Goal: Information Seeking & Learning: Learn about a topic

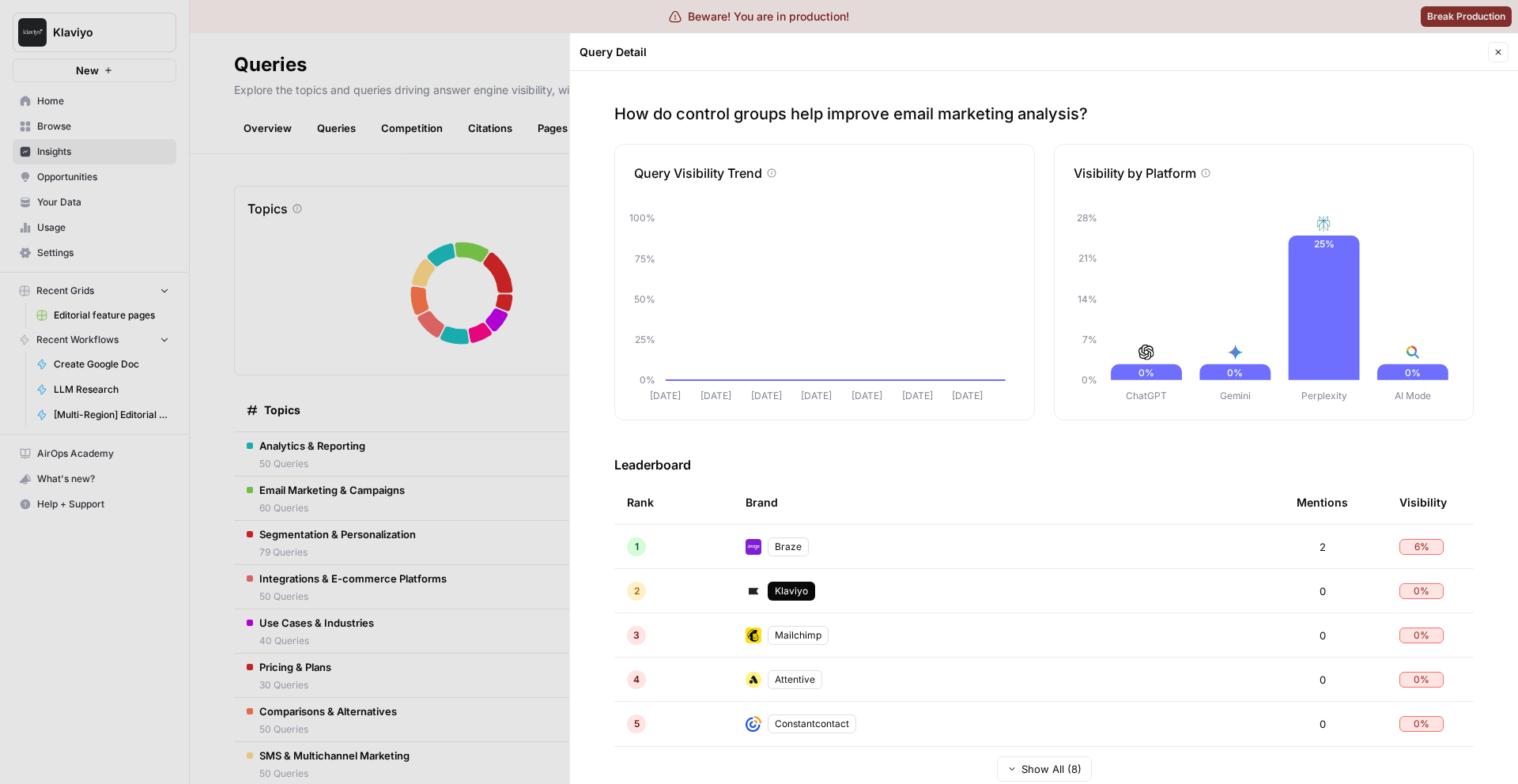
click at [1492, 59] on button "Close" at bounding box center [1498, 52] width 20 height 20
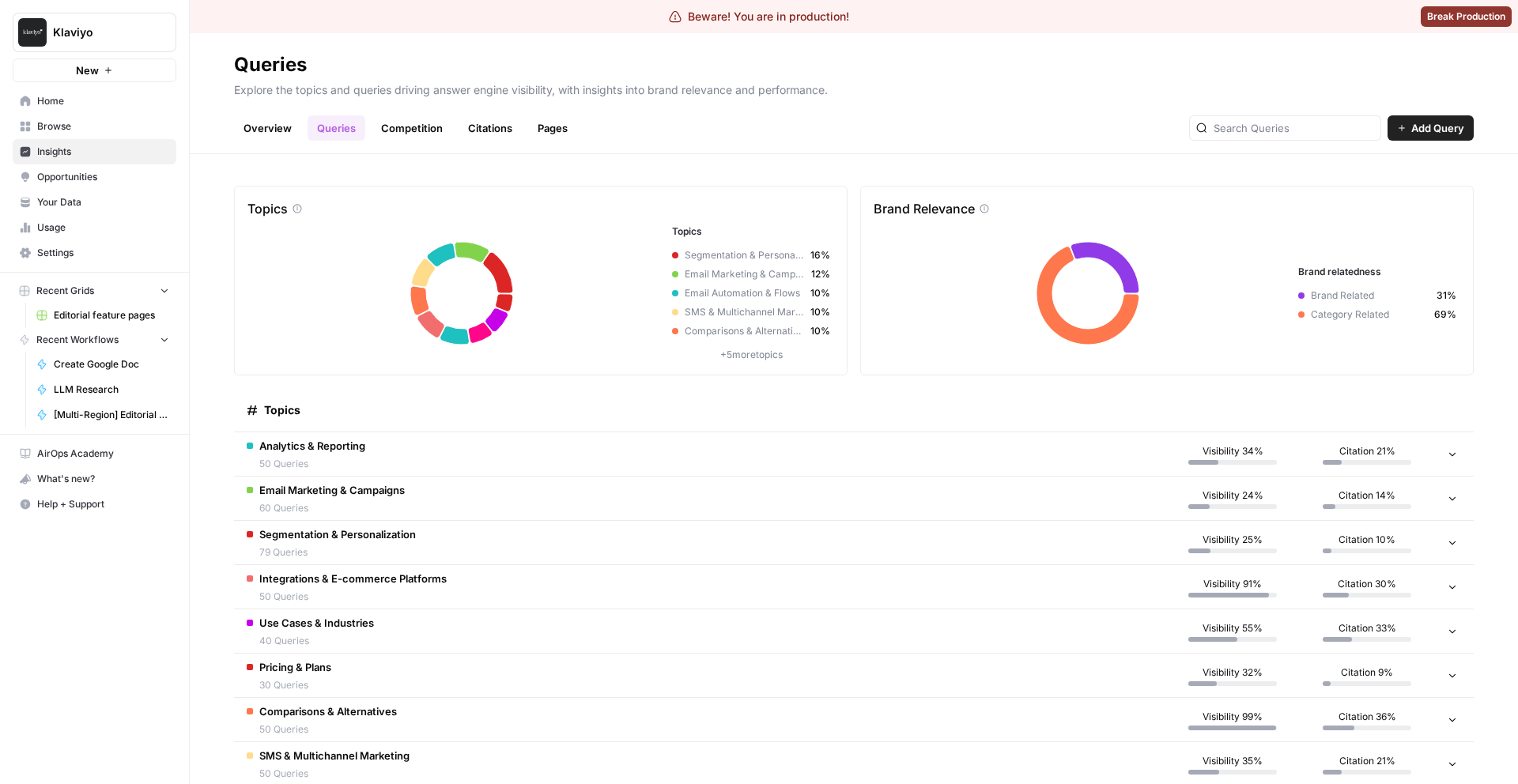
click at [253, 126] on link "Overview" at bounding box center [267, 127] width 67 height 25
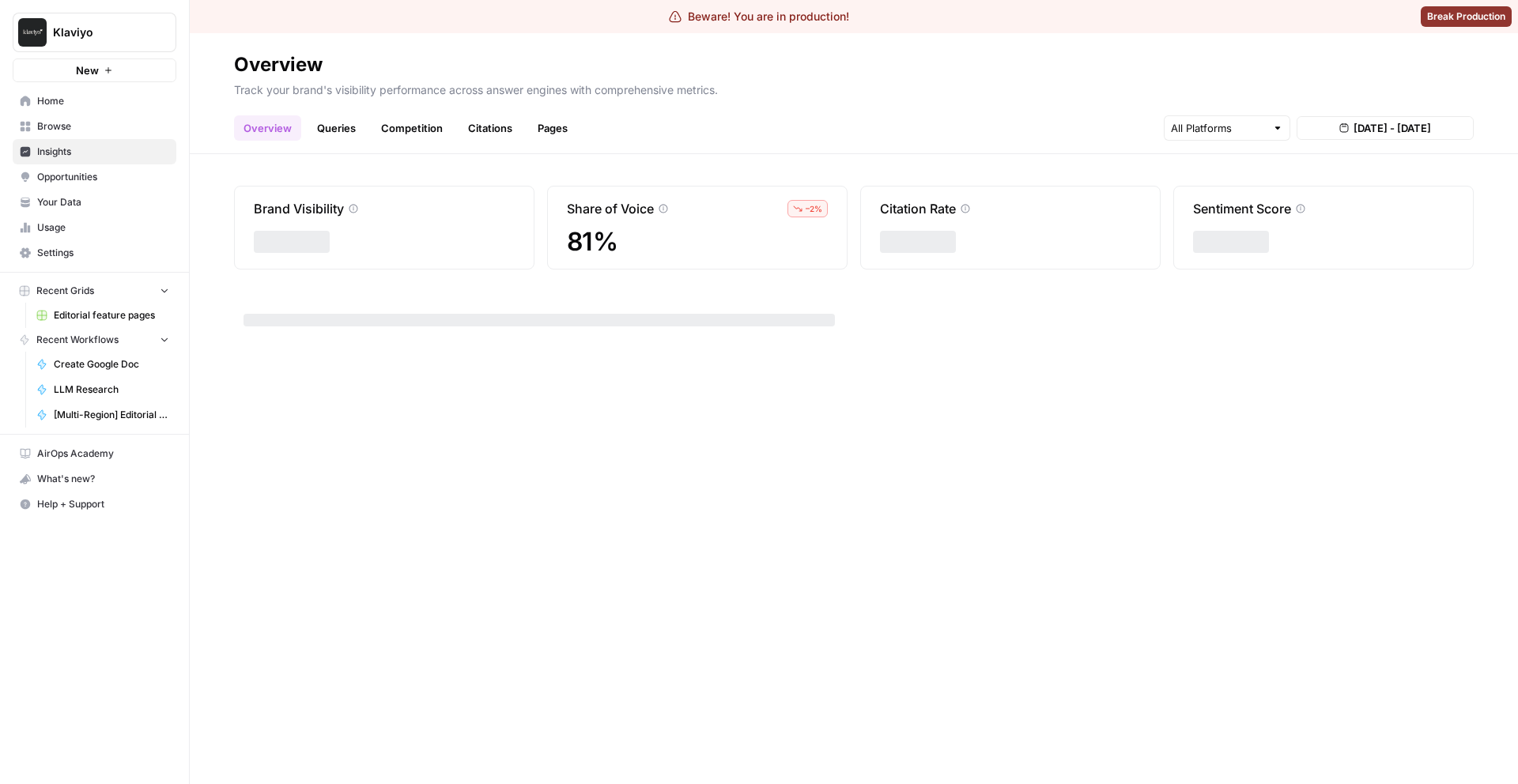
click at [334, 128] on link "Queries" at bounding box center [336, 127] width 58 height 25
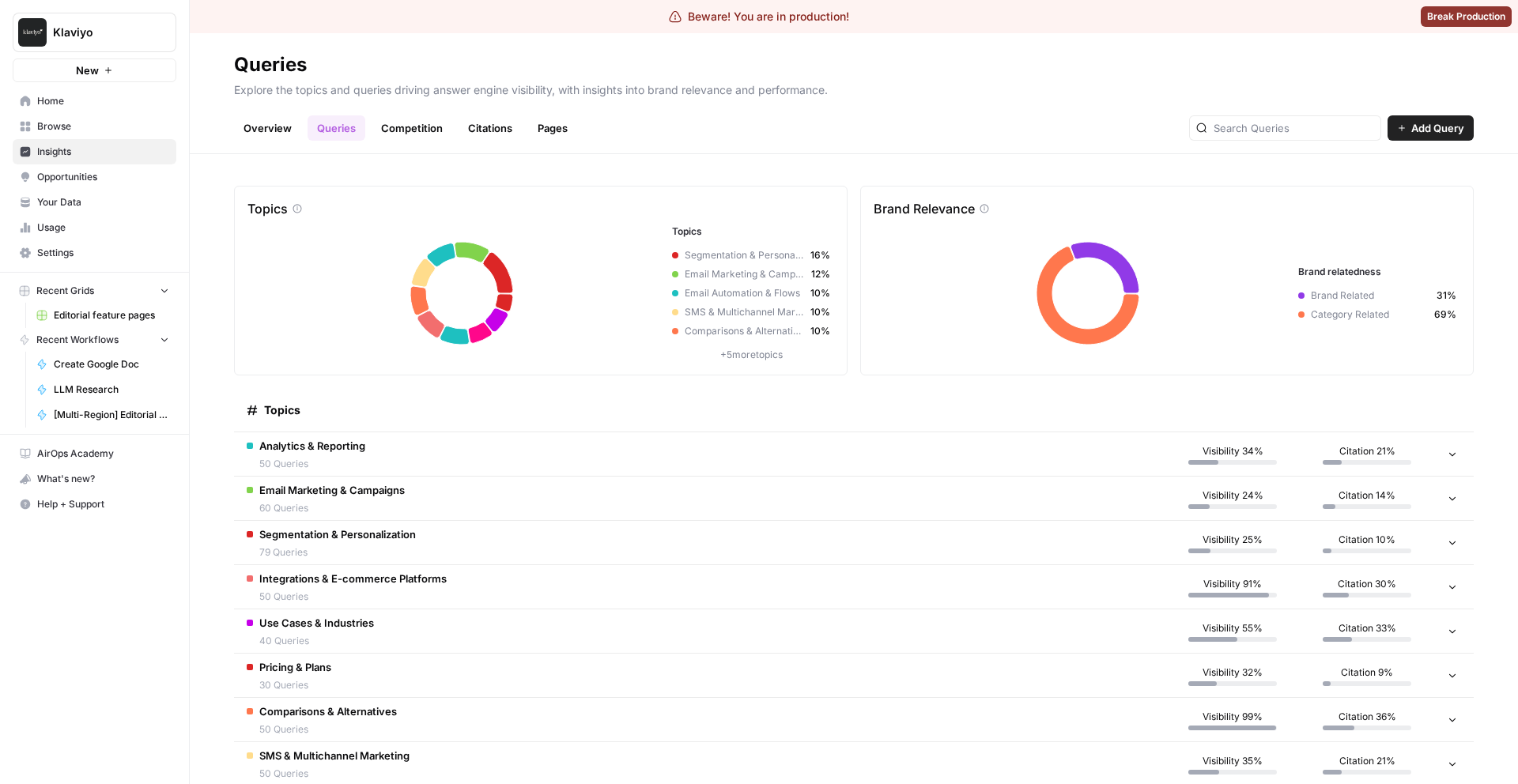
click at [711, 454] on td "Analytics & Reporting 50 Queries" at bounding box center [699, 454] width 931 height 44
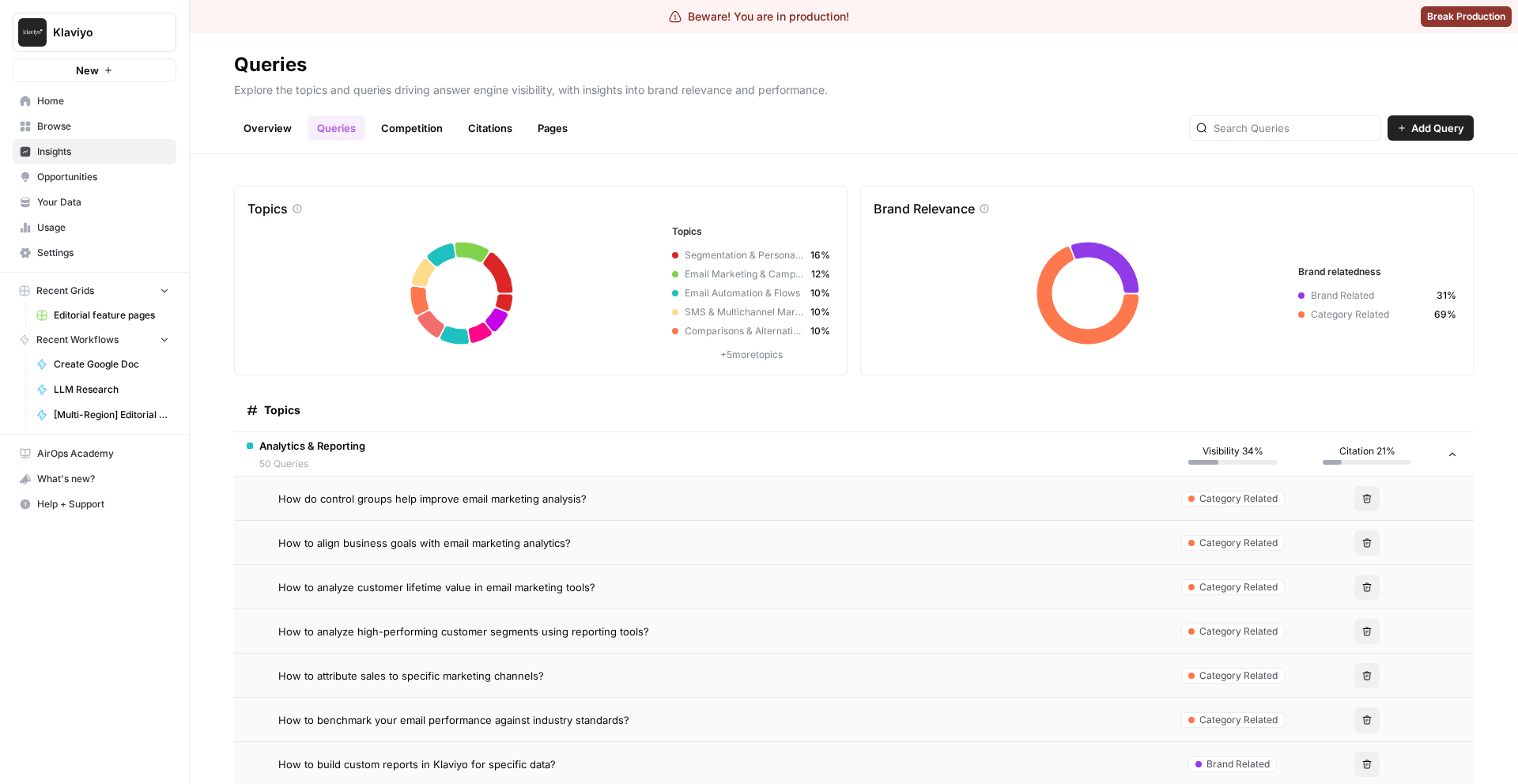
click at [550, 508] on td "How do control groups help improve email marketing analysis?" at bounding box center [699, 498] width 931 height 44
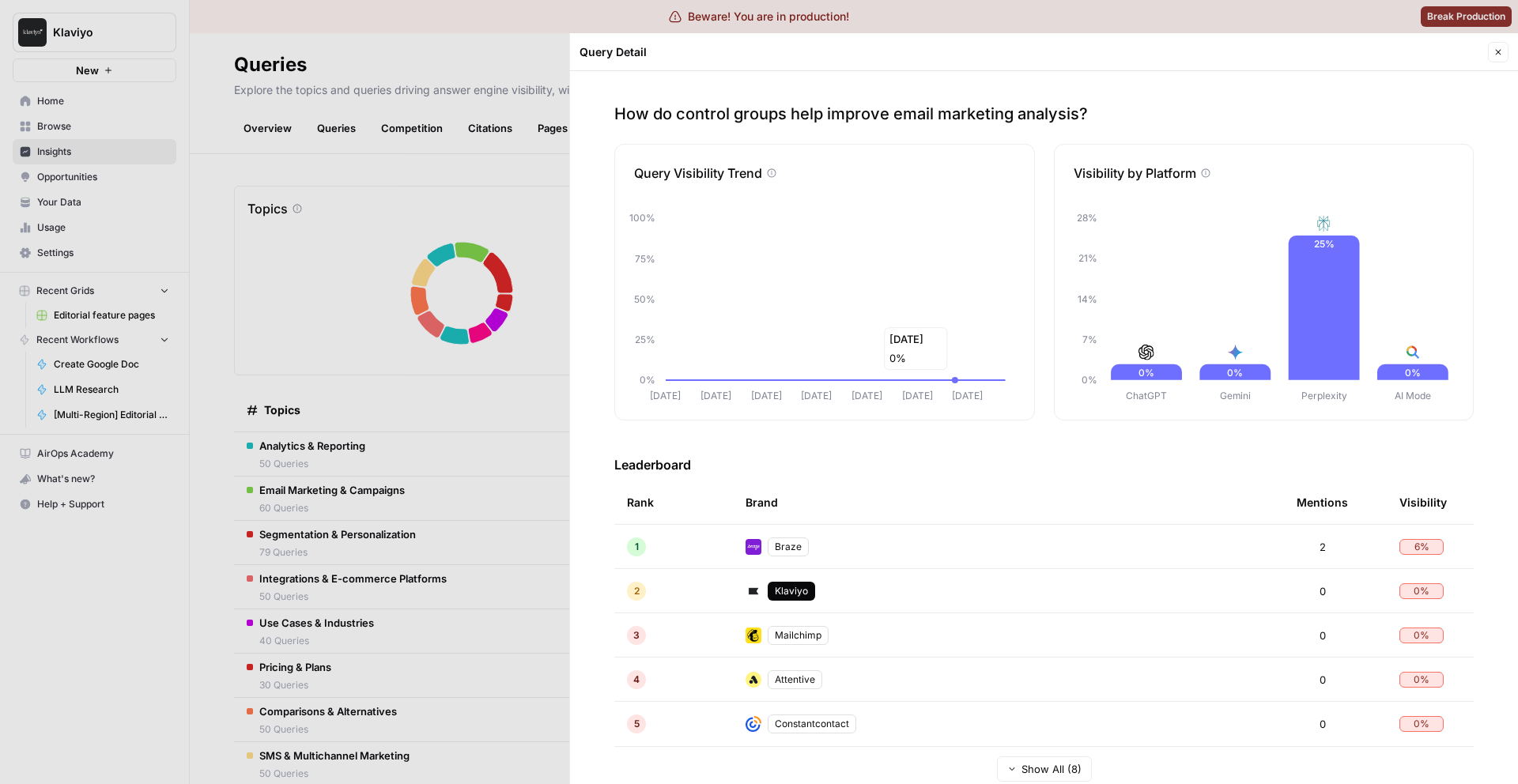
scroll to position [415, 0]
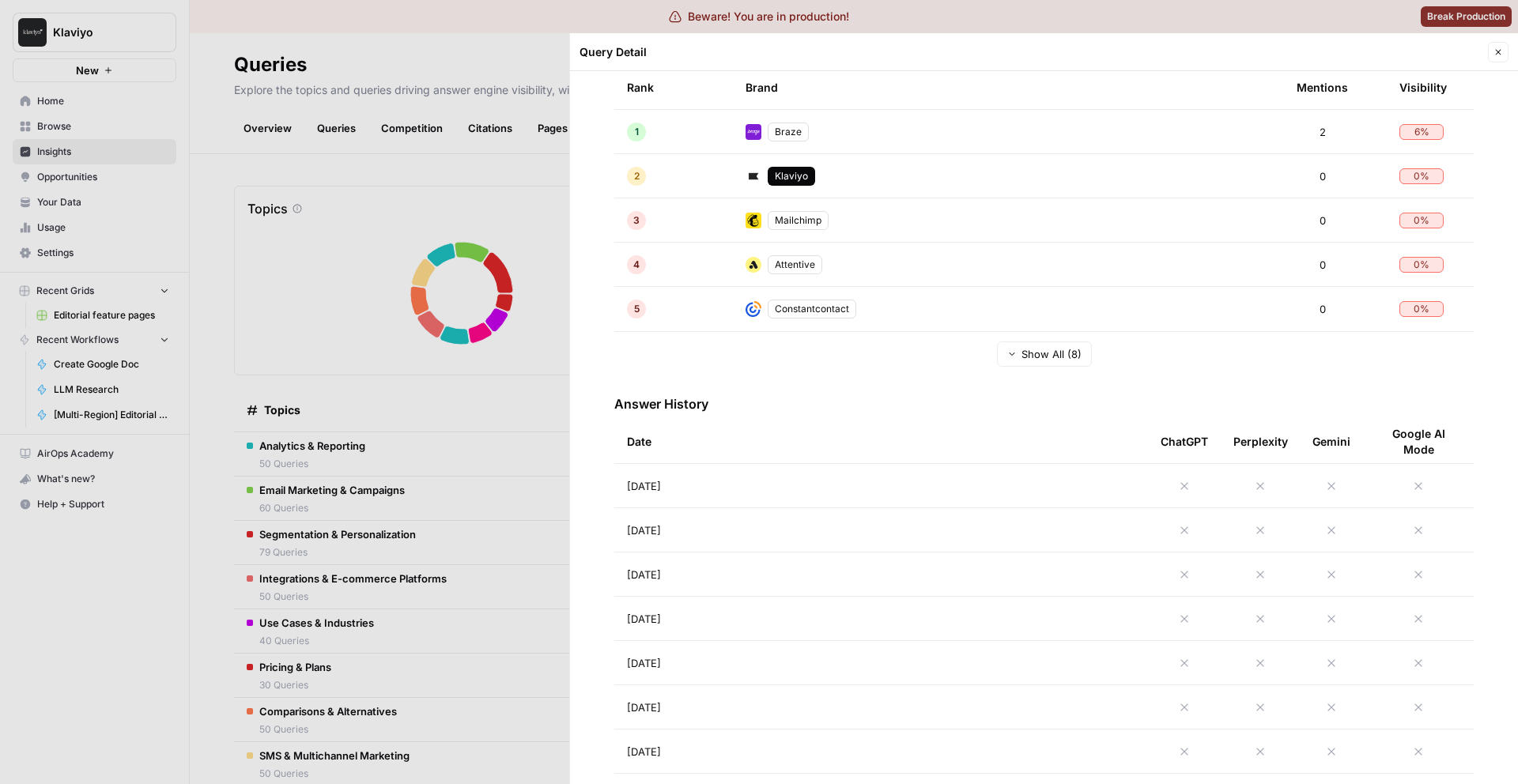
click at [1054, 350] on span "Show All (8)" at bounding box center [1051, 355] width 60 height 16
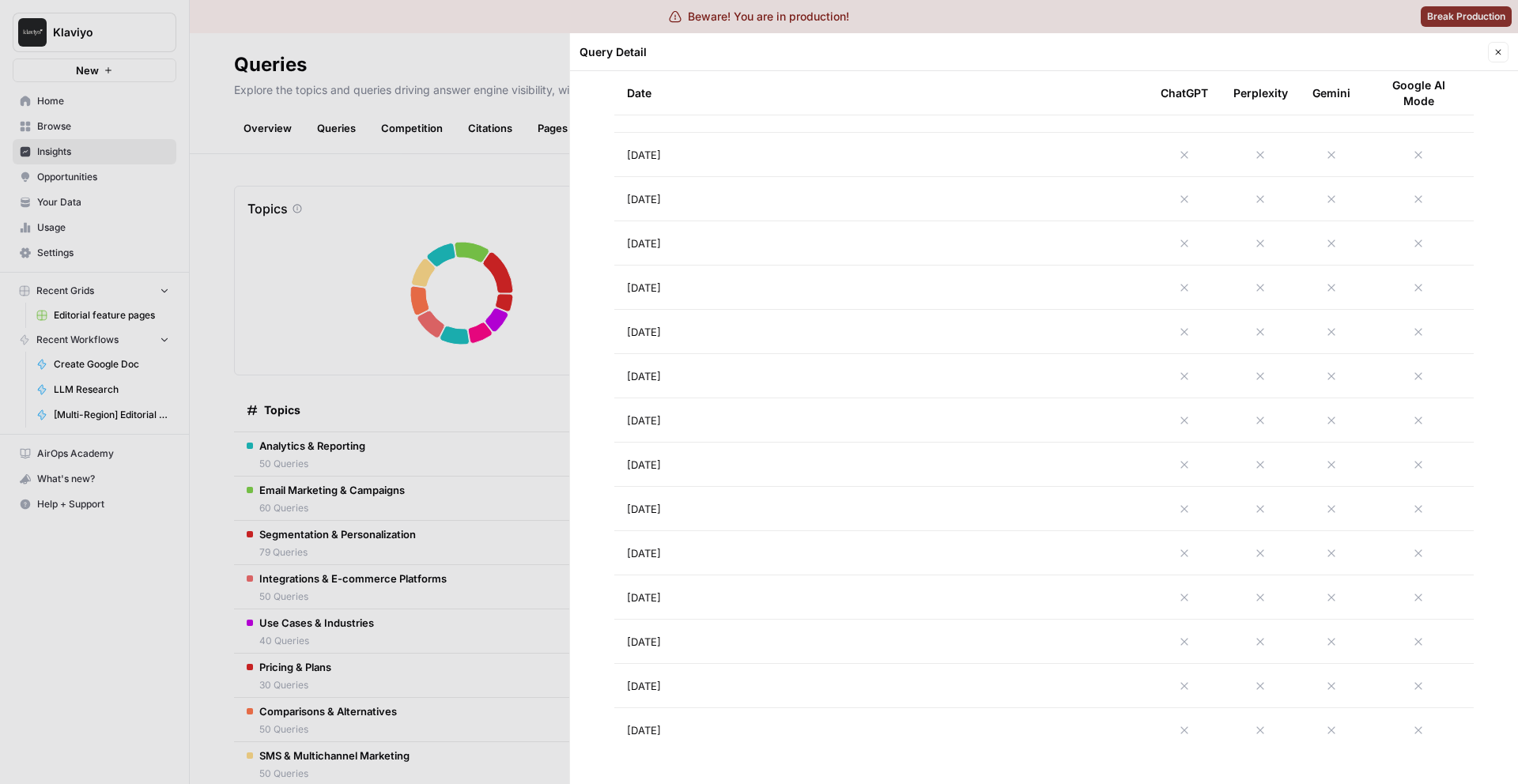
scroll to position [531, 0]
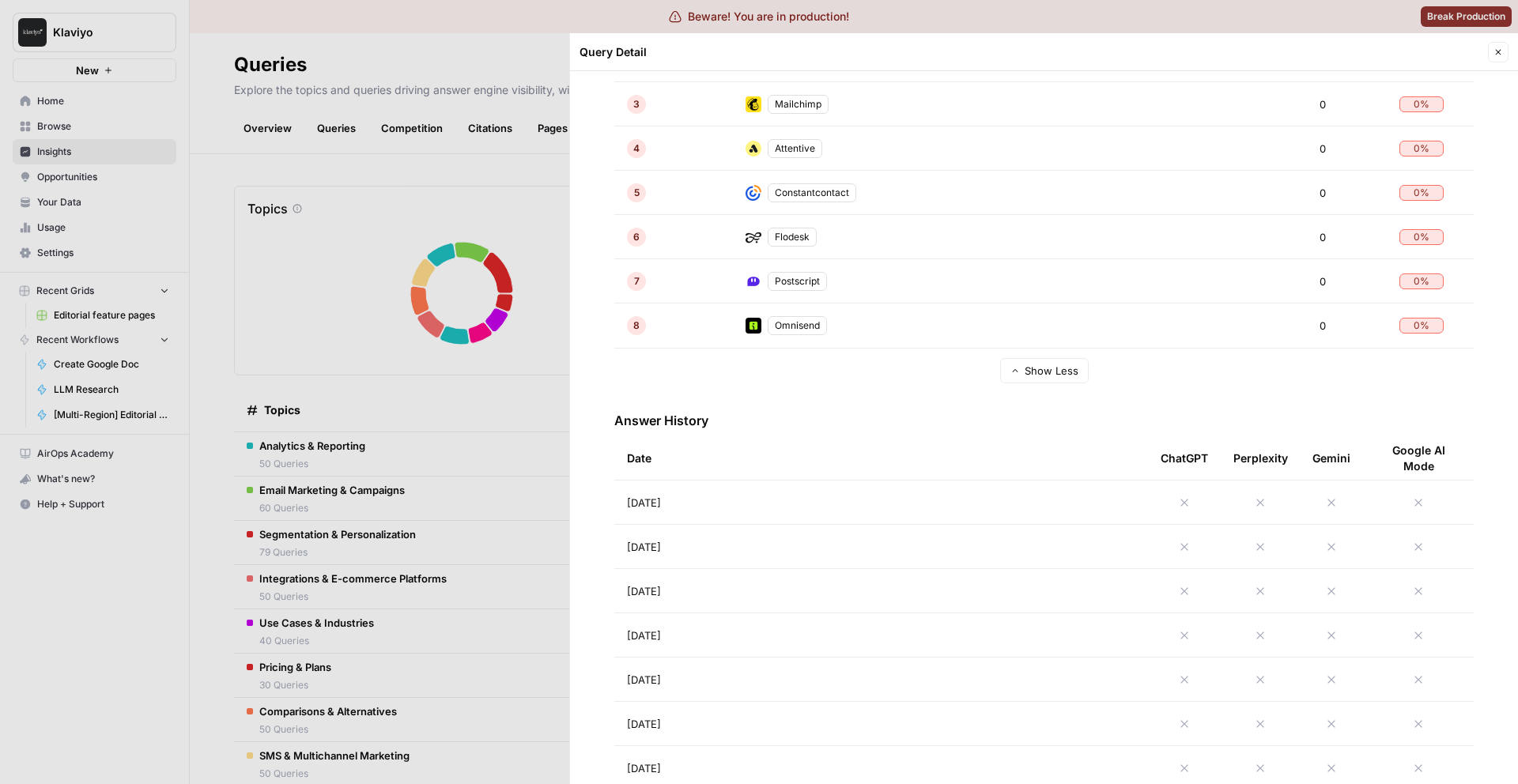
click at [938, 506] on td "[DATE]" at bounding box center [881, 502] width 534 height 44
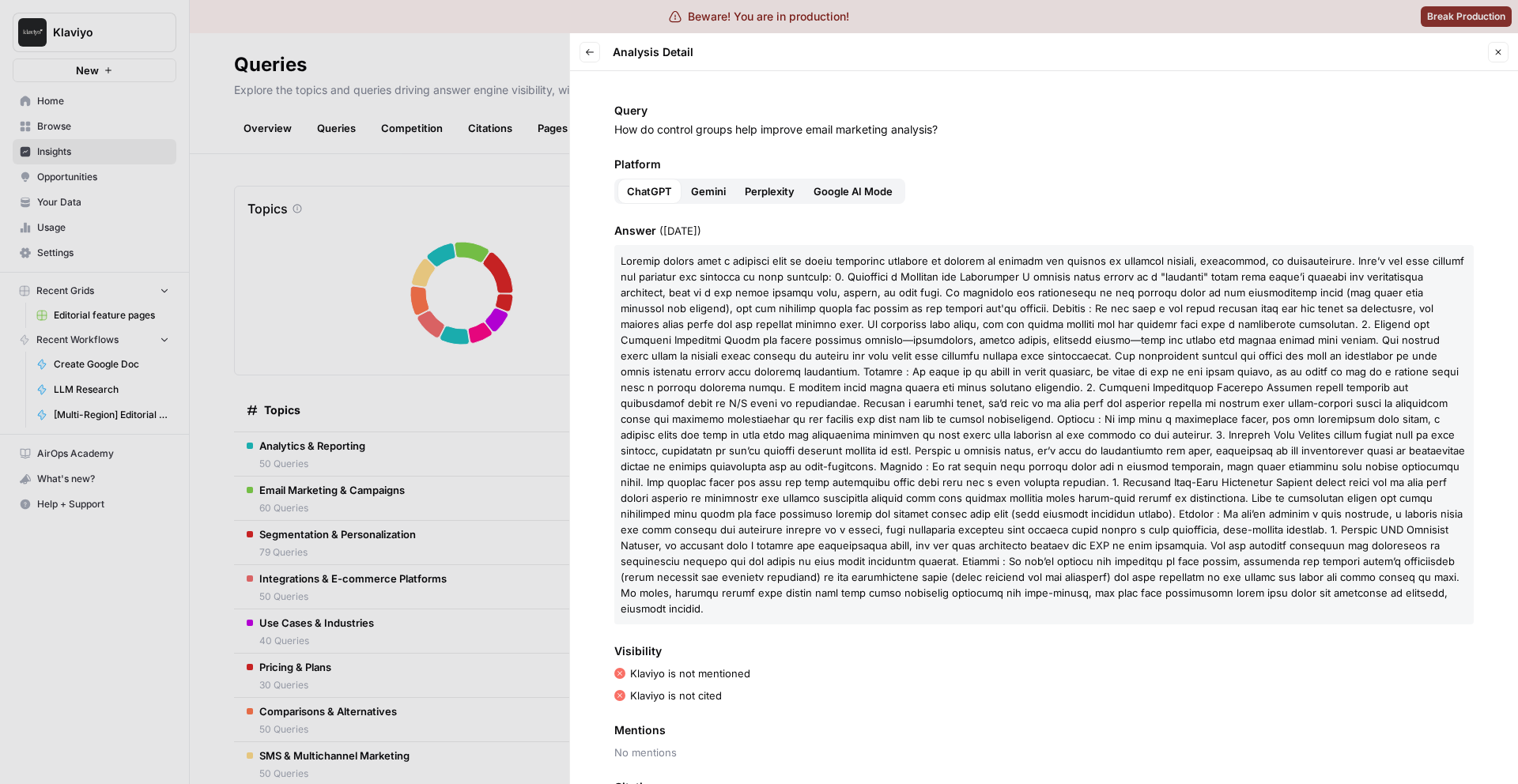
scroll to position [49, 0]
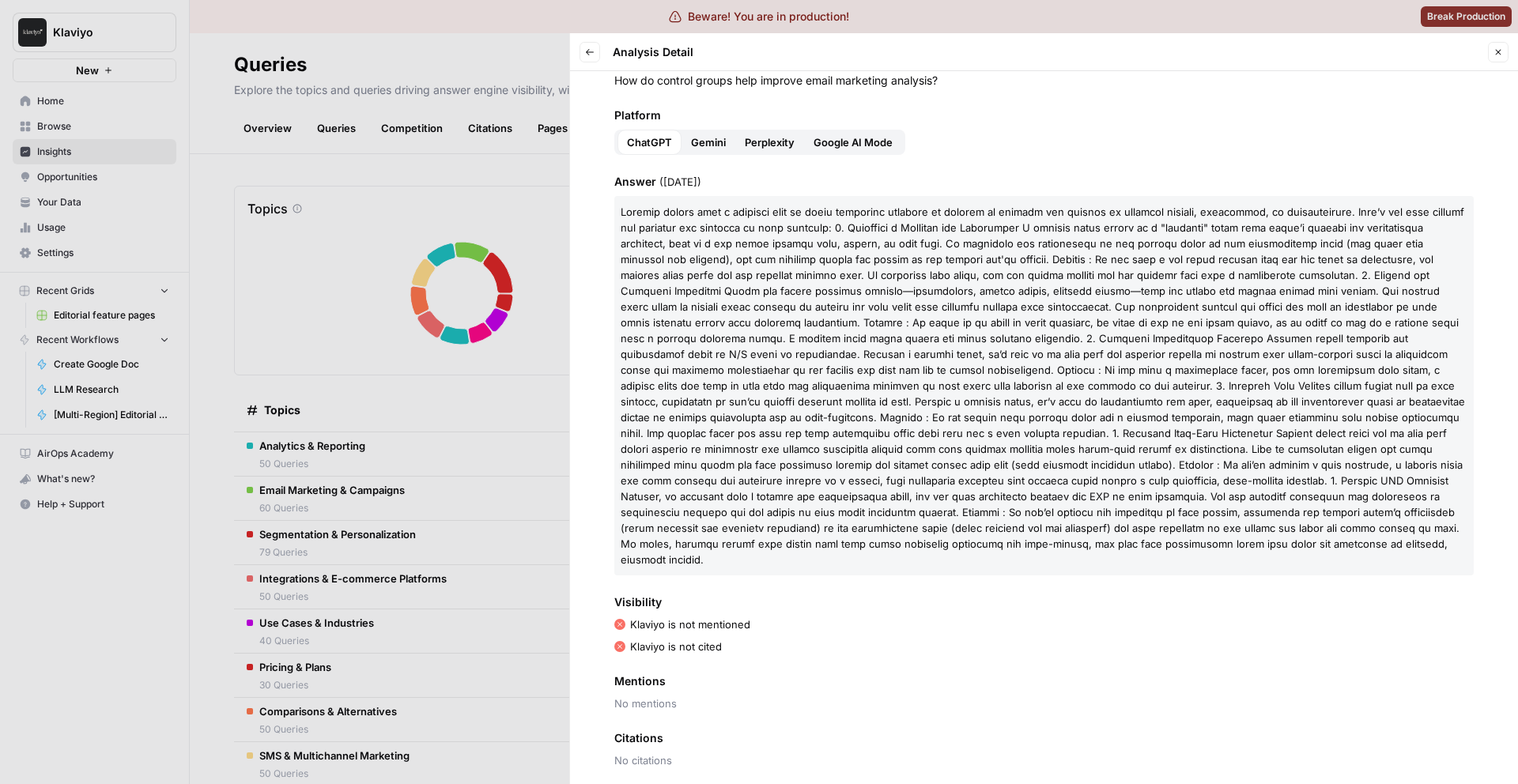
click at [711, 144] on span "Gemini" at bounding box center [708, 143] width 35 height 16
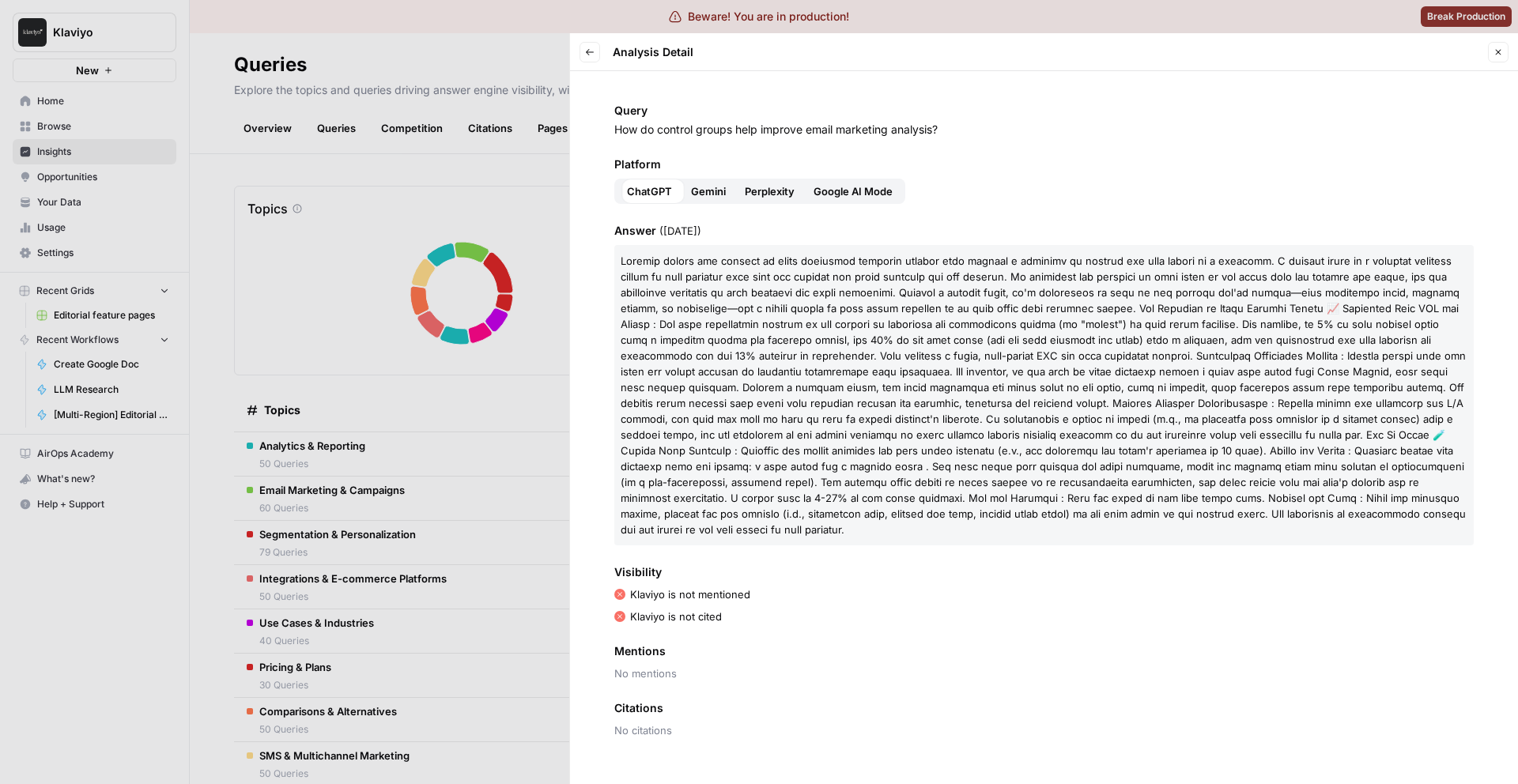
scroll to position [0, 0]
click at [783, 201] on button "Perplexity" at bounding box center [769, 191] width 69 height 25
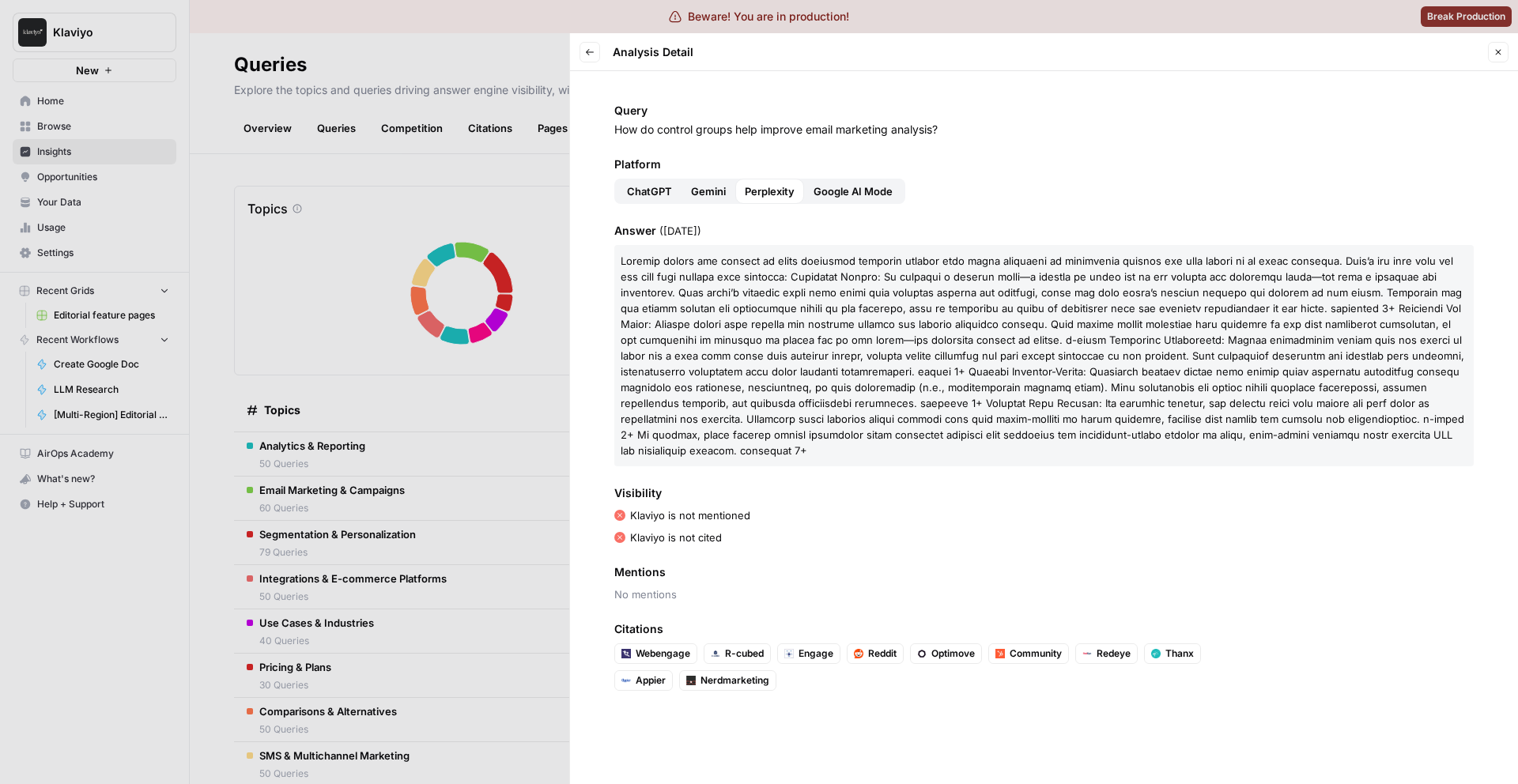
click at [842, 199] on button "Google AI Mode" at bounding box center [853, 191] width 98 height 25
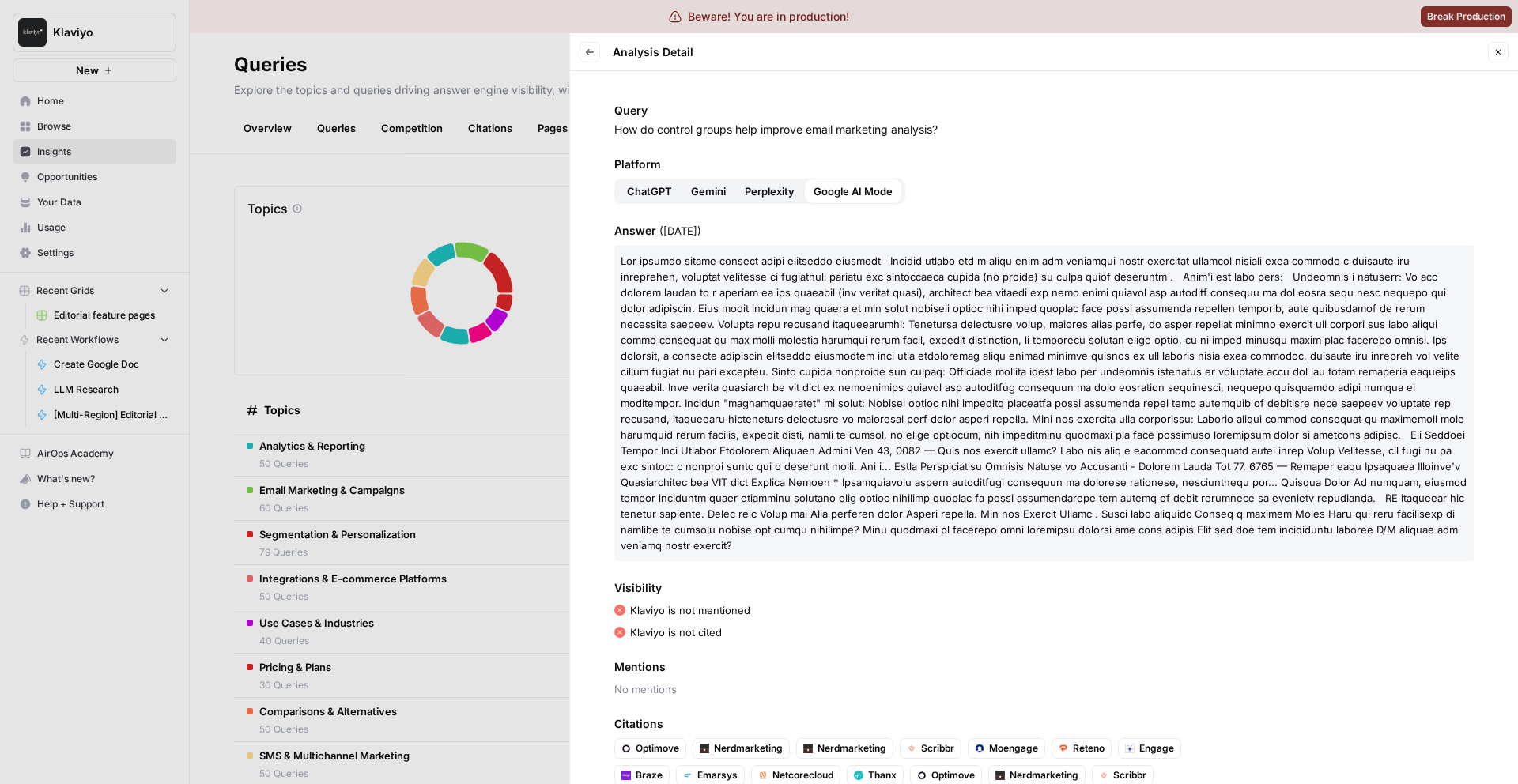
click at [593, 54] on icon "button" at bounding box center [590, 52] width 10 height 10
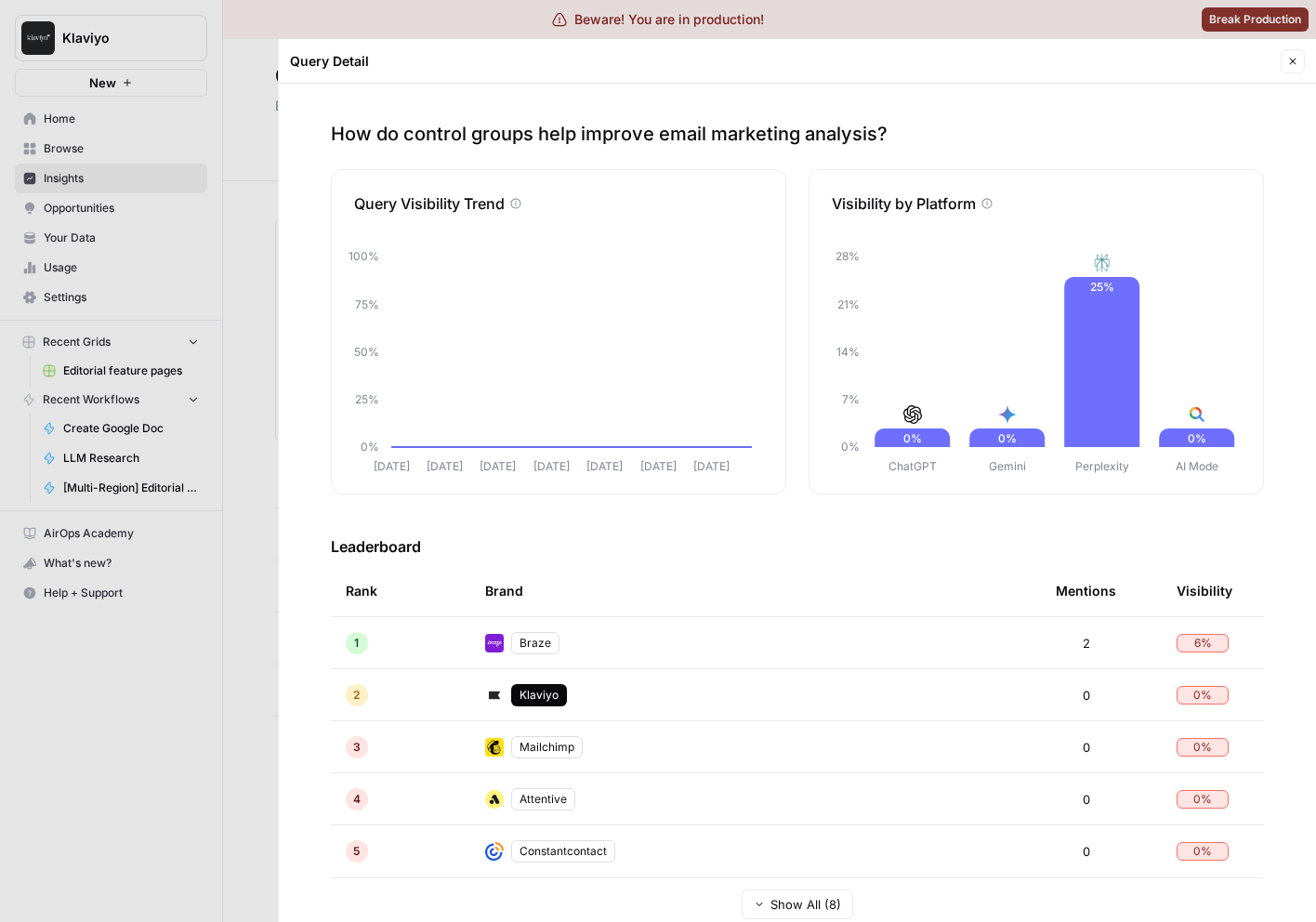
click at [1289, 62] on icon "button" at bounding box center [1292, 62] width 11 height 11
click at [1298, 59] on button "Close" at bounding box center [1291, 61] width 24 height 24
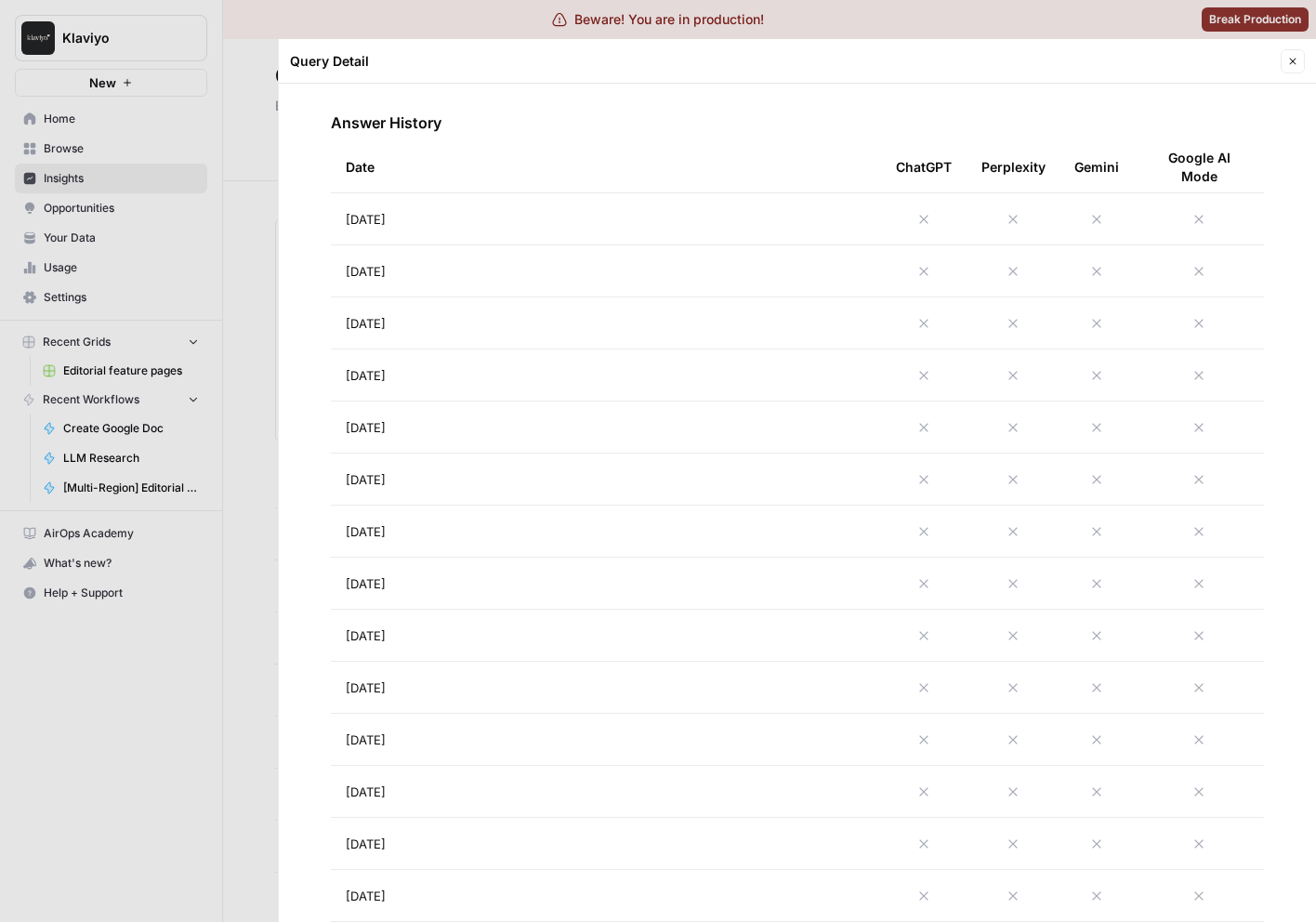
scroll to position [788, 0]
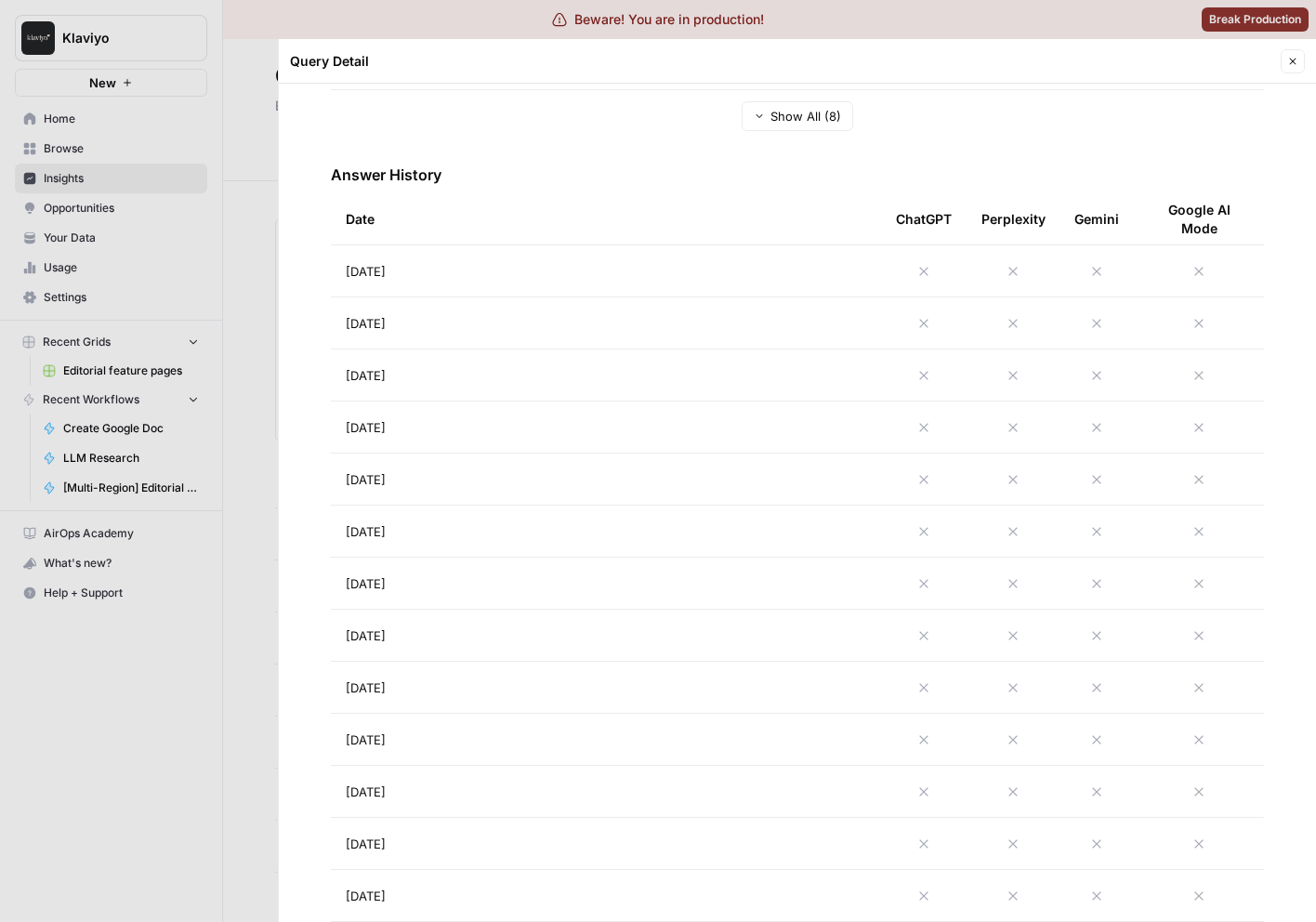
click at [759, 267] on td "[DATE]" at bounding box center [605, 271] width 550 height 51
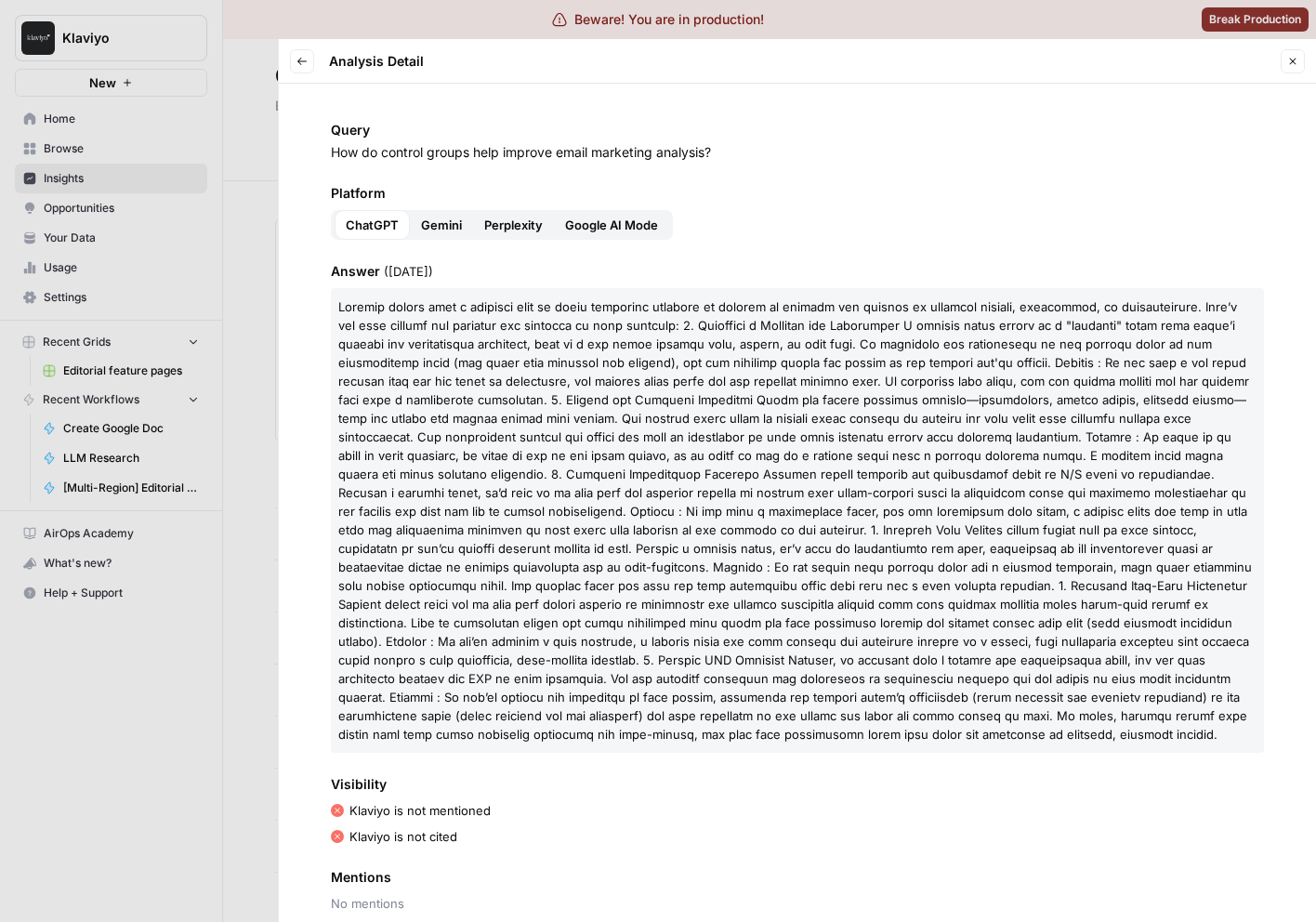
scroll to position [95, 0]
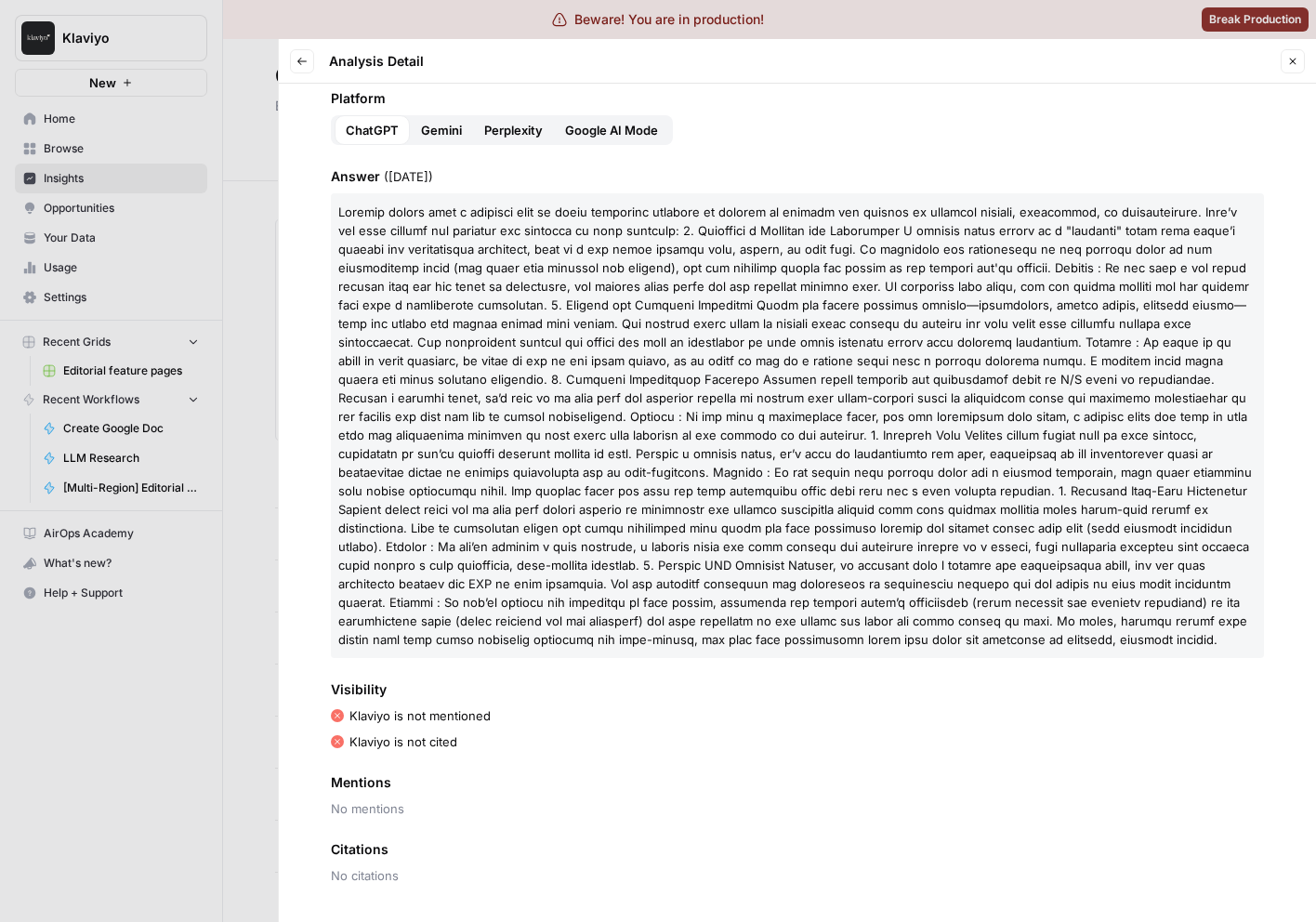
click at [452, 130] on span "Gemini" at bounding box center [441, 130] width 41 height 19
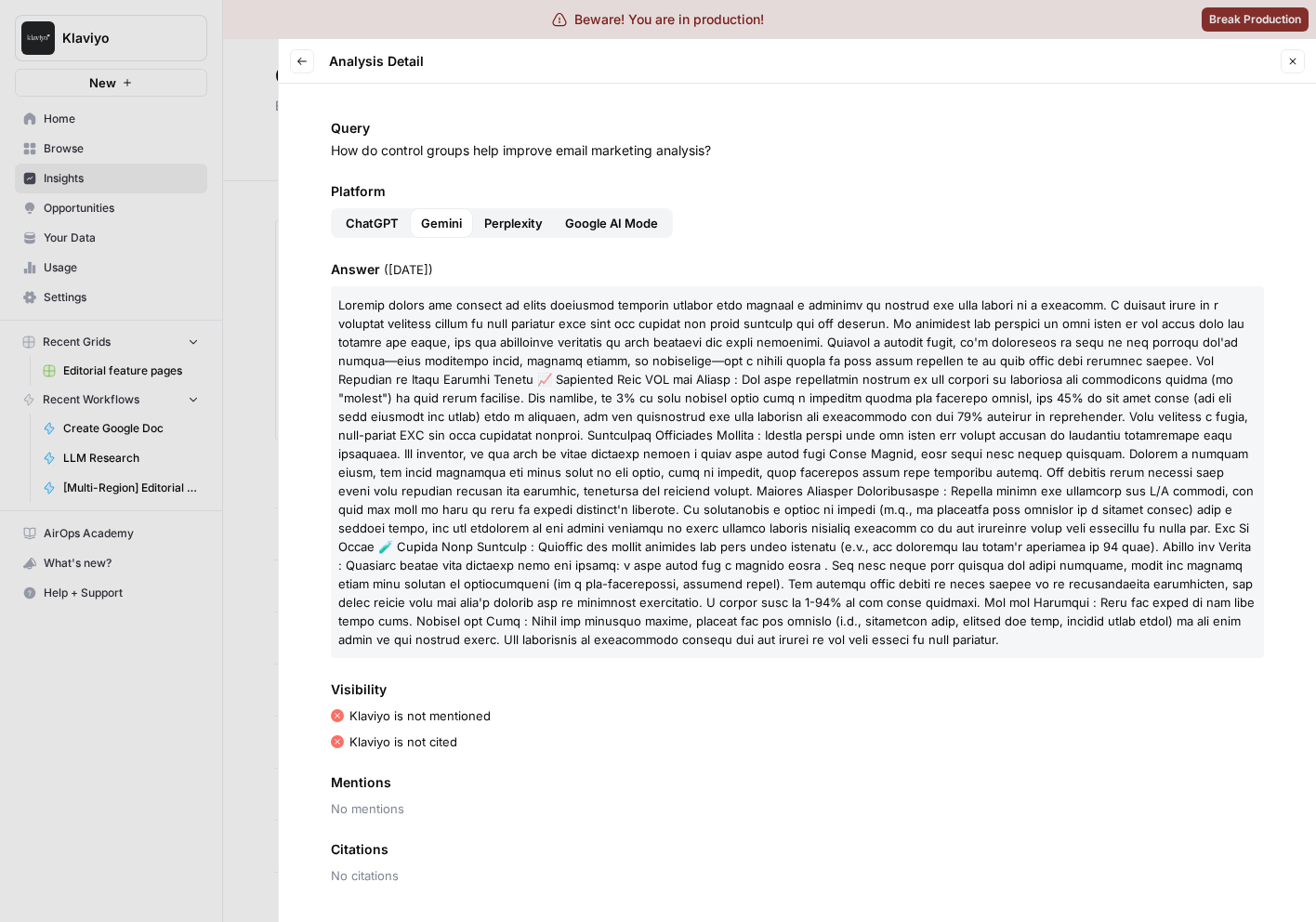
click at [518, 218] on span "Perplexity" at bounding box center [514, 224] width 59 height 19
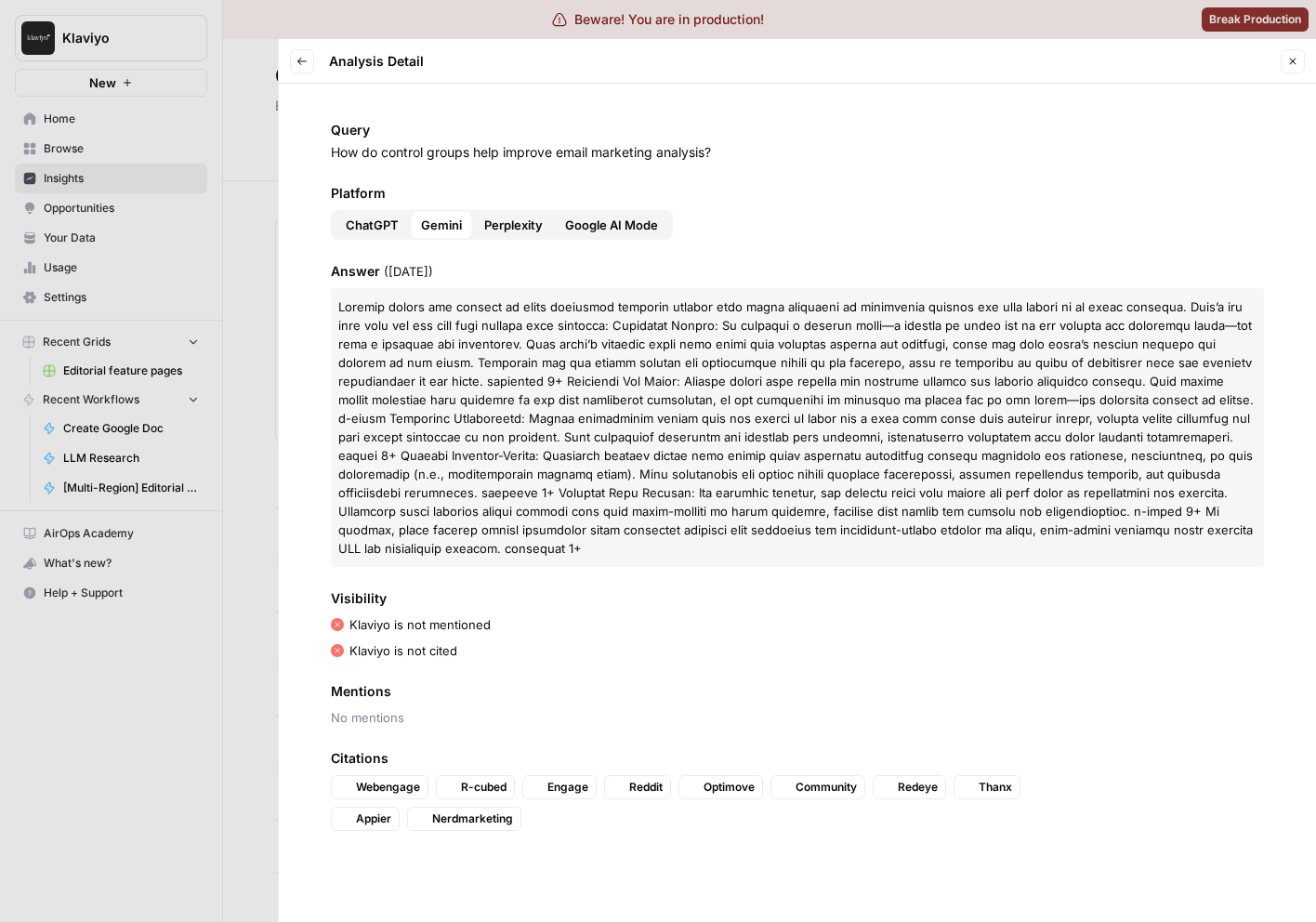
scroll to position [0, 0]
click at [592, 225] on span "Google AI Mode" at bounding box center [611, 226] width 93 height 19
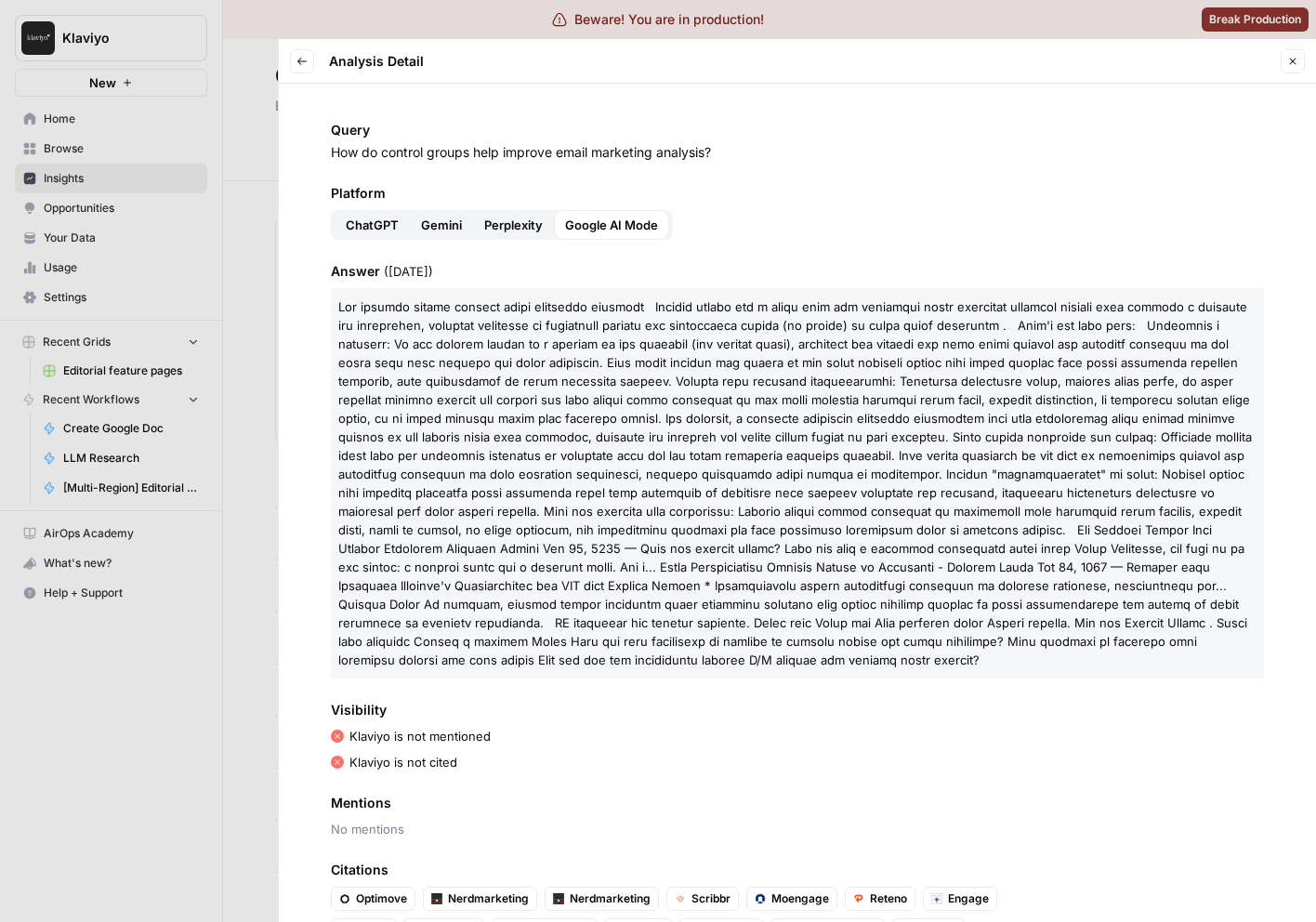
scroll to position [58, 0]
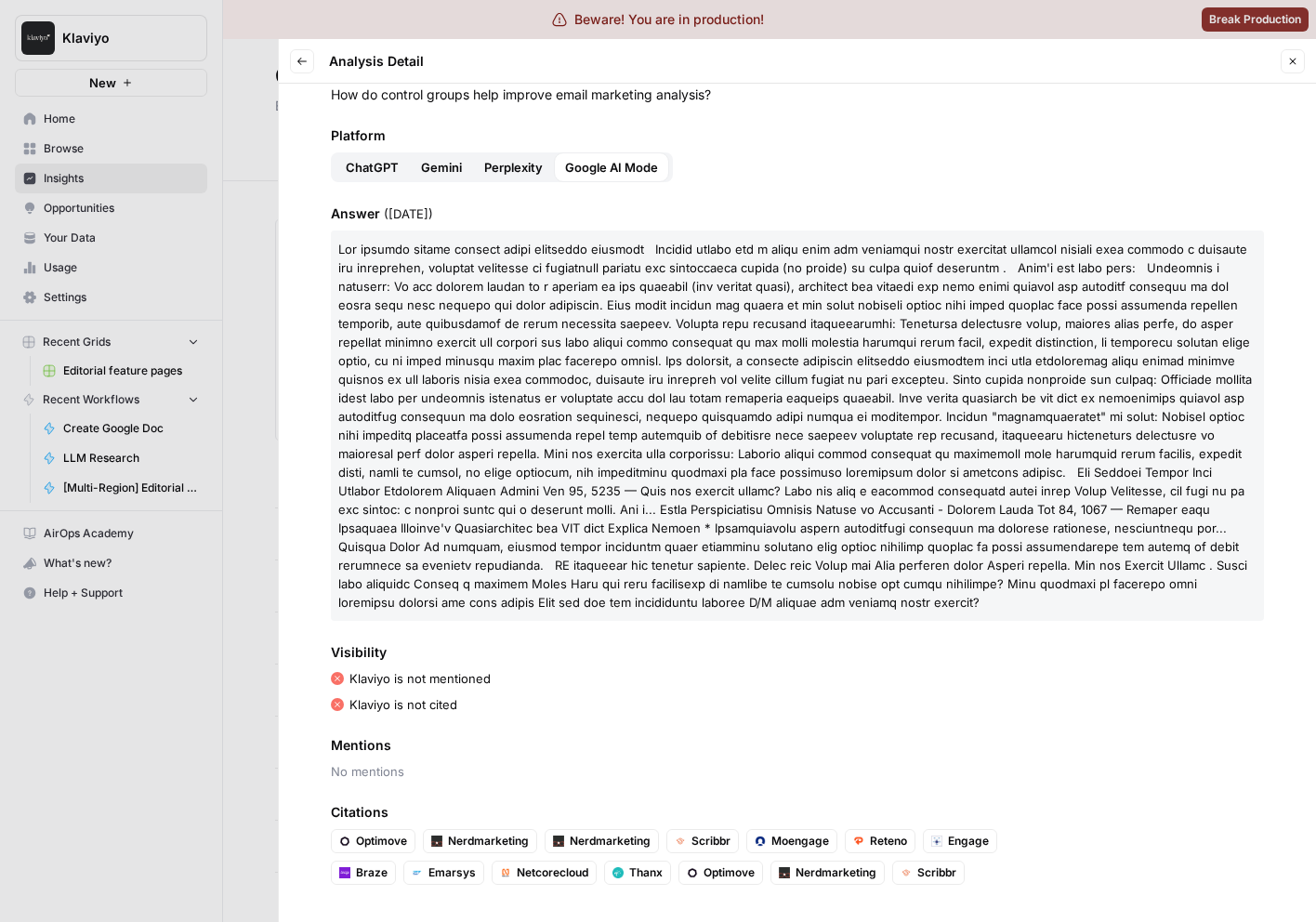
click at [497, 174] on span "Perplexity" at bounding box center [514, 168] width 59 height 19
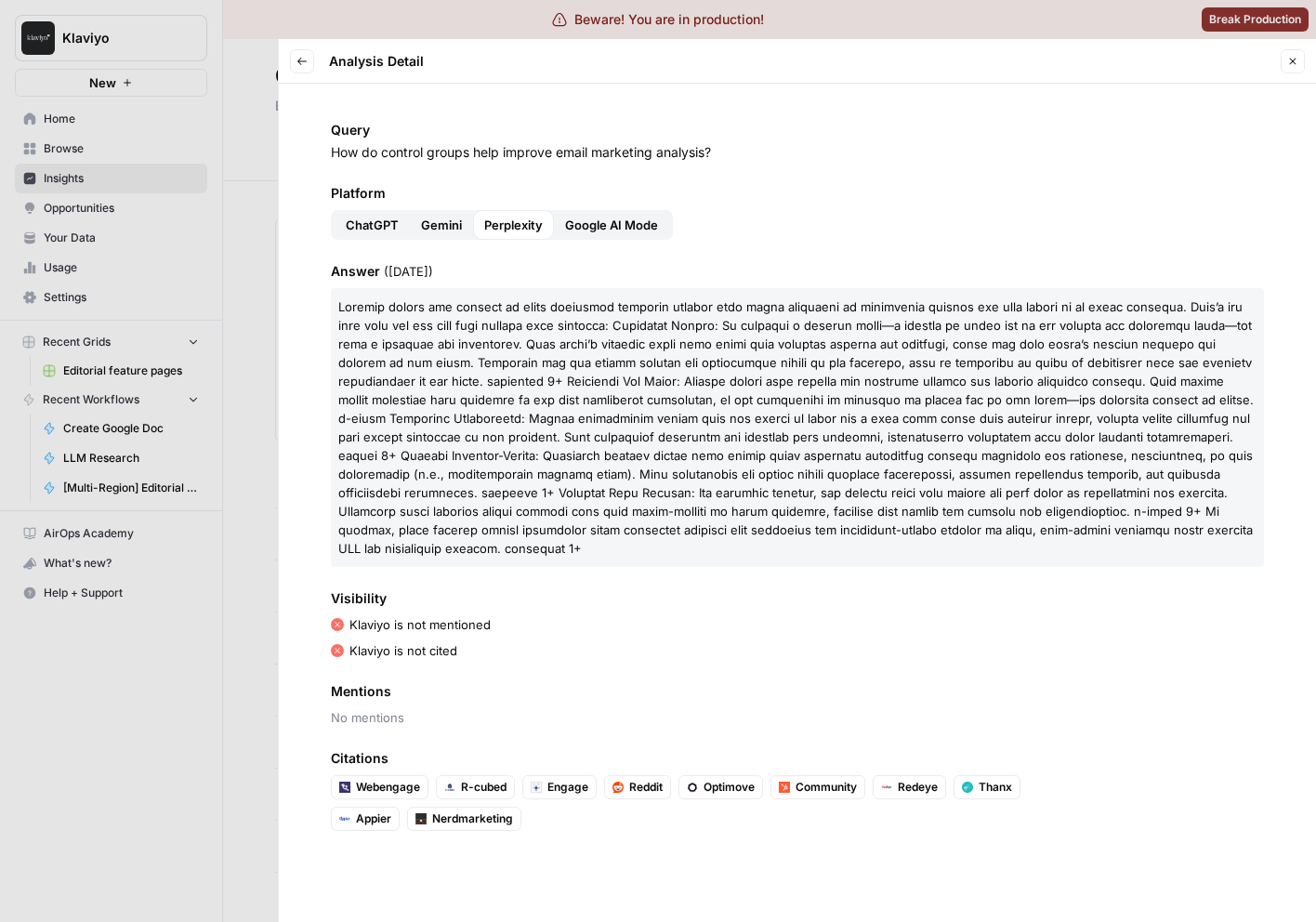
click at [434, 216] on span "Gemini" at bounding box center [441, 226] width 41 height 19
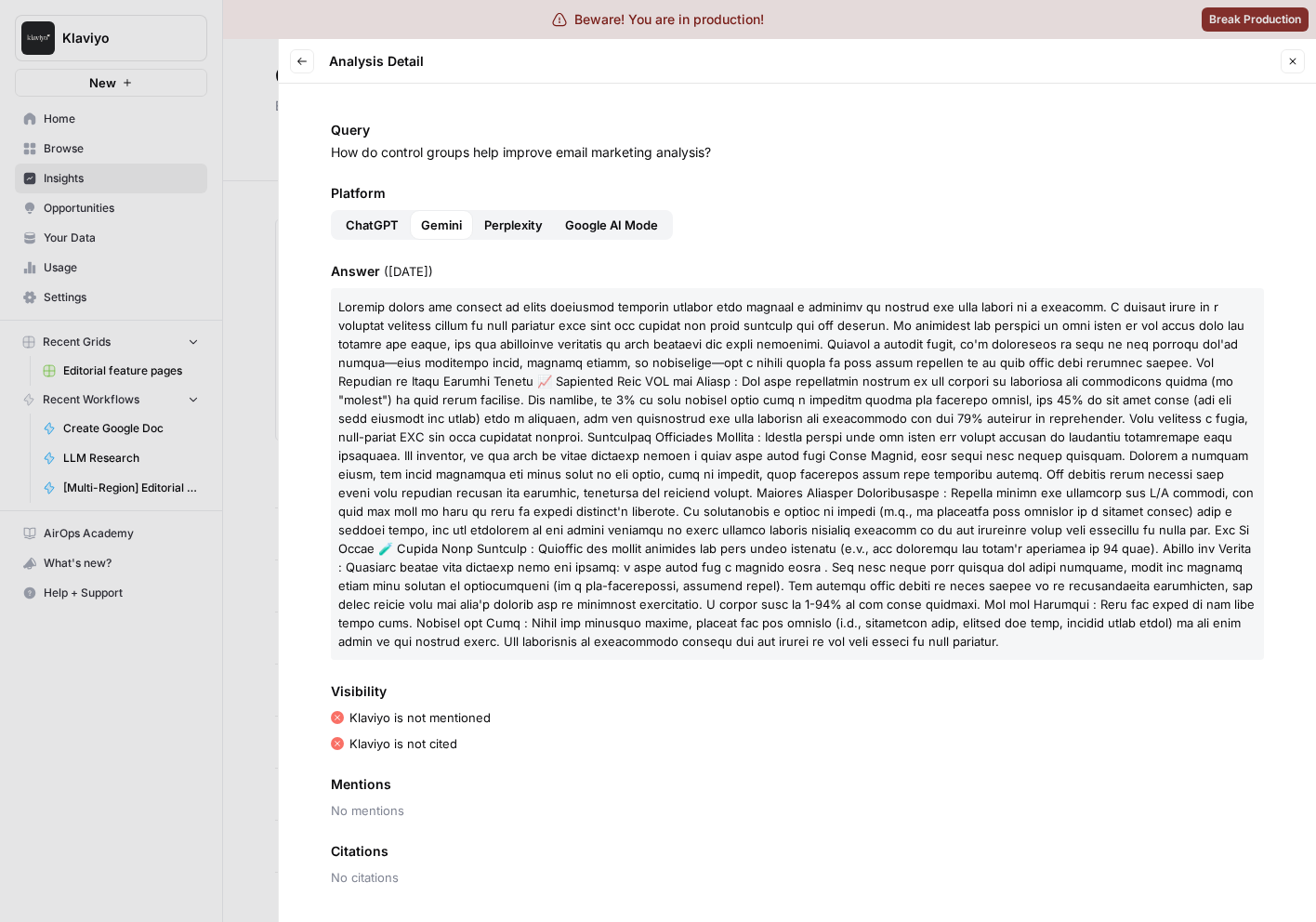
click at [379, 228] on span "ChatGPT" at bounding box center [372, 226] width 53 height 19
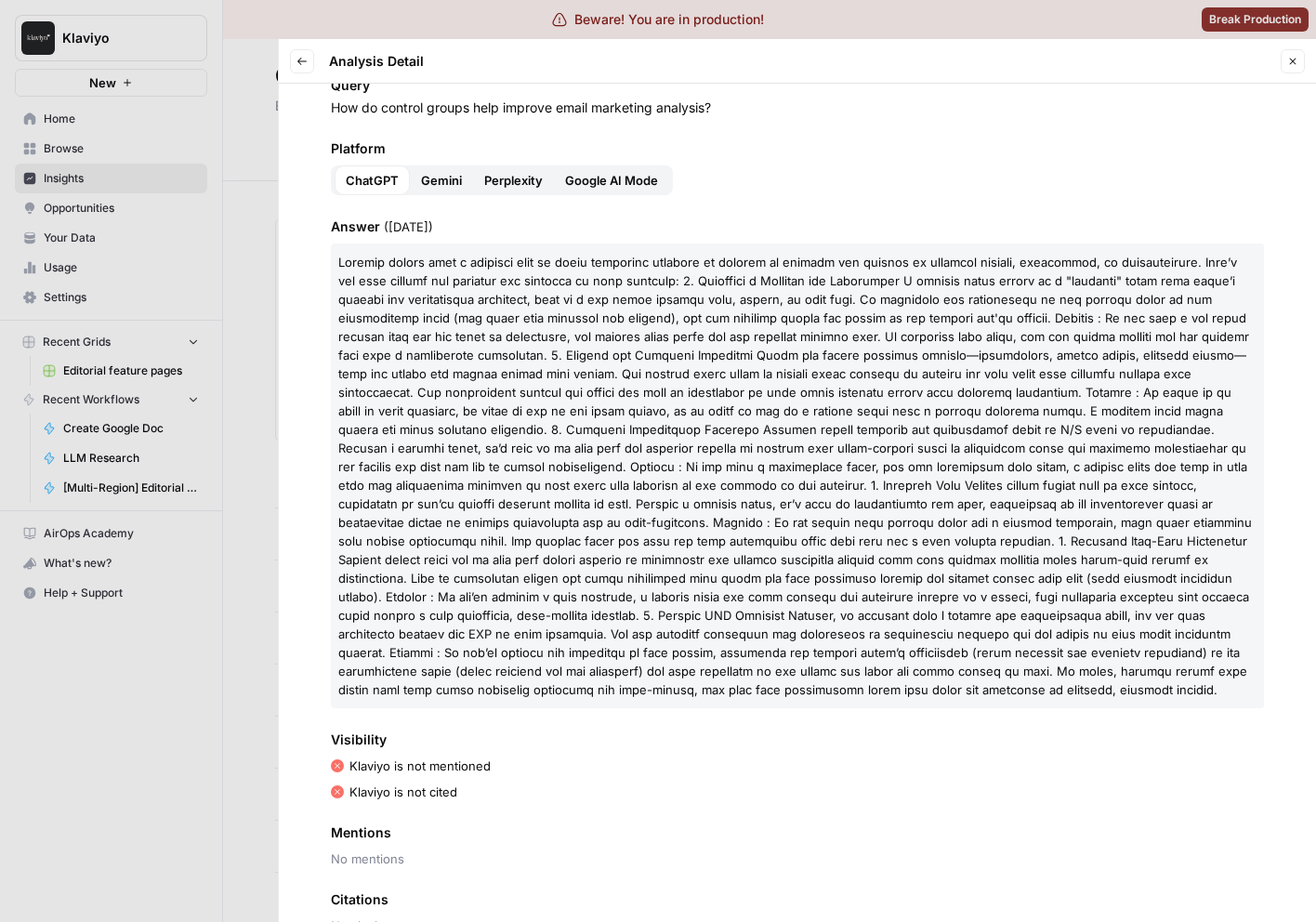
scroll to position [95, 0]
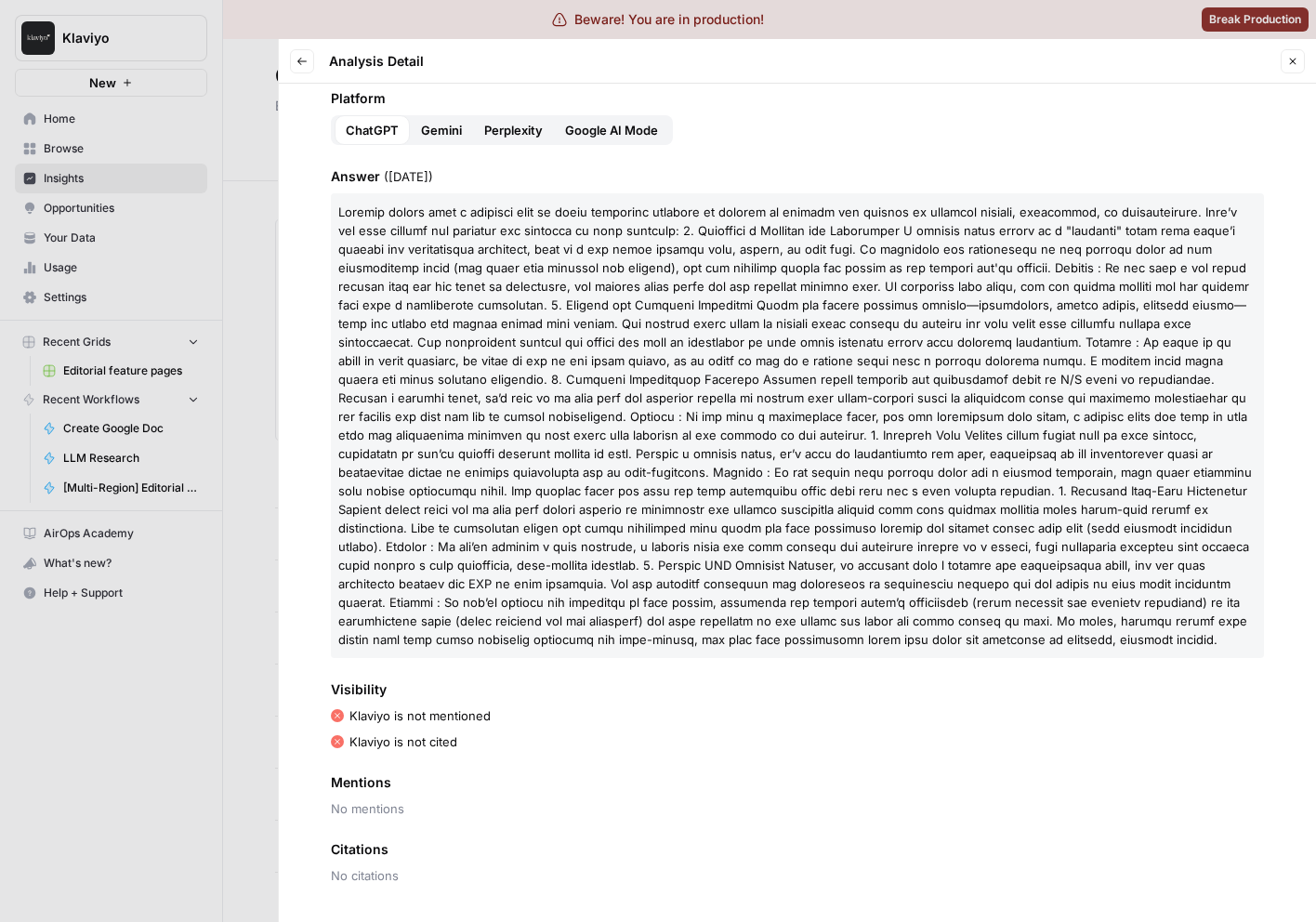
click at [1298, 70] on button "Close" at bounding box center [1291, 61] width 24 height 24
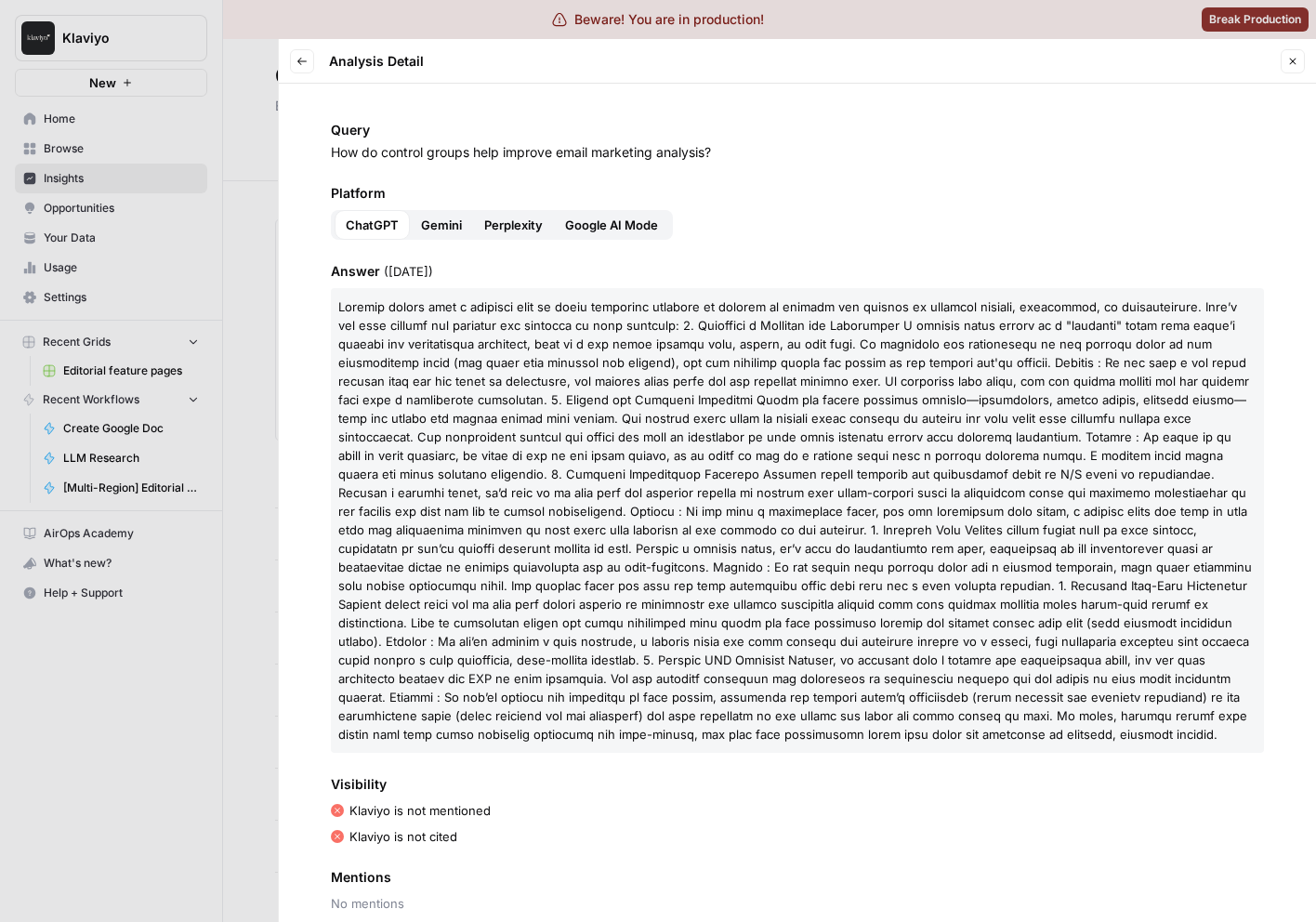
click at [305, 63] on icon "button" at bounding box center [302, 62] width 11 height 11
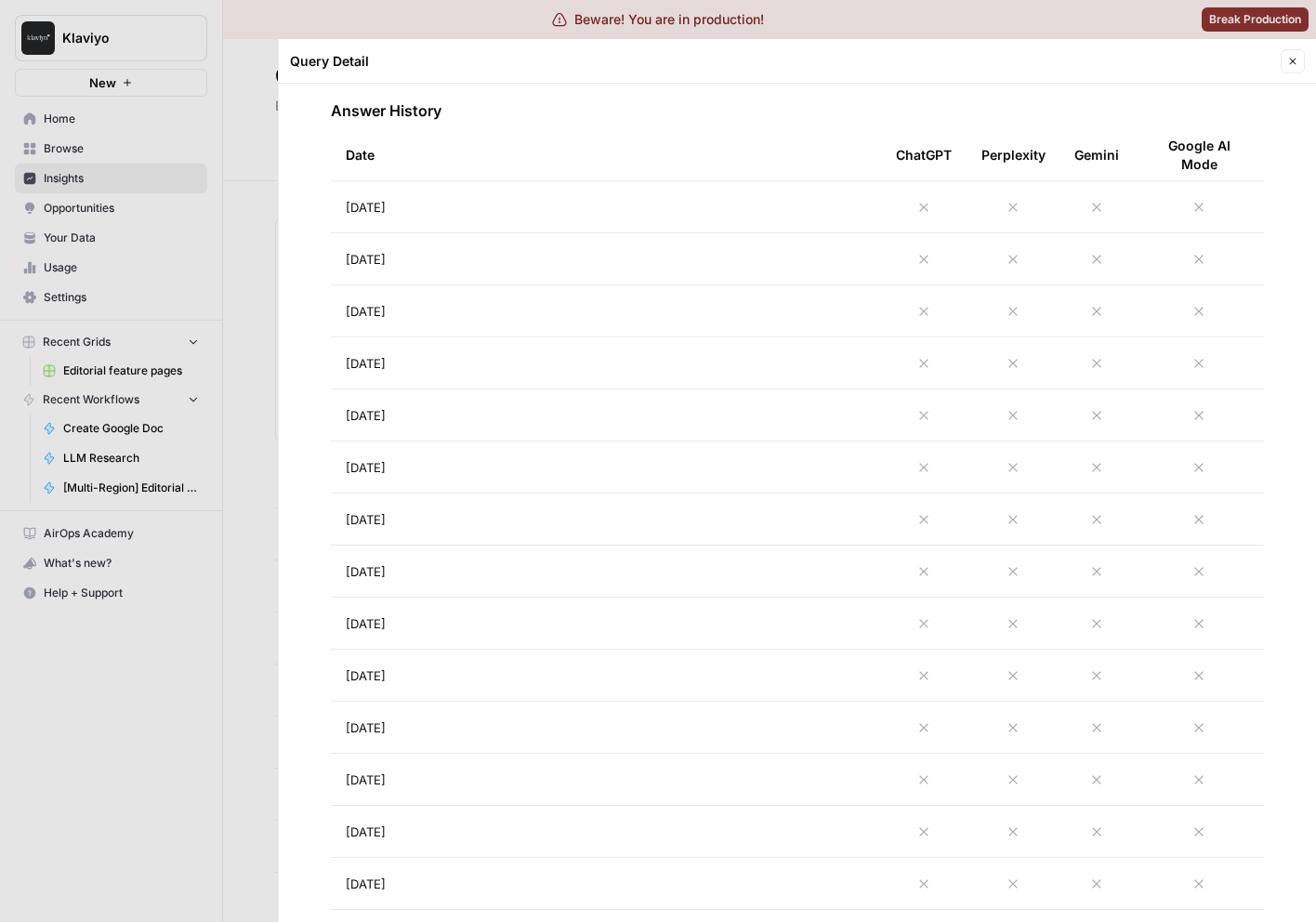
scroll to position [865, 0]
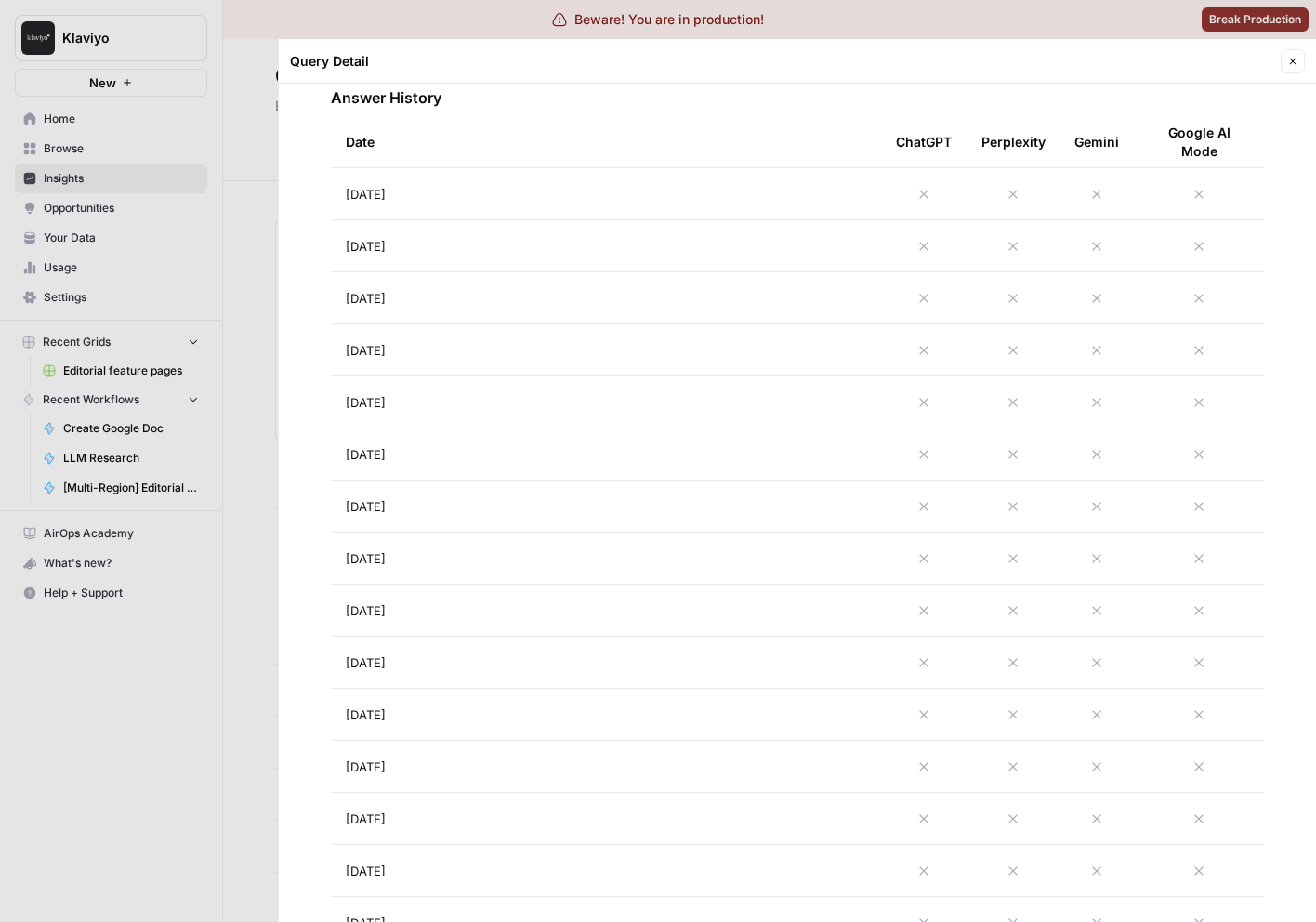
click at [1291, 58] on icon "button" at bounding box center [1292, 62] width 11 height 11
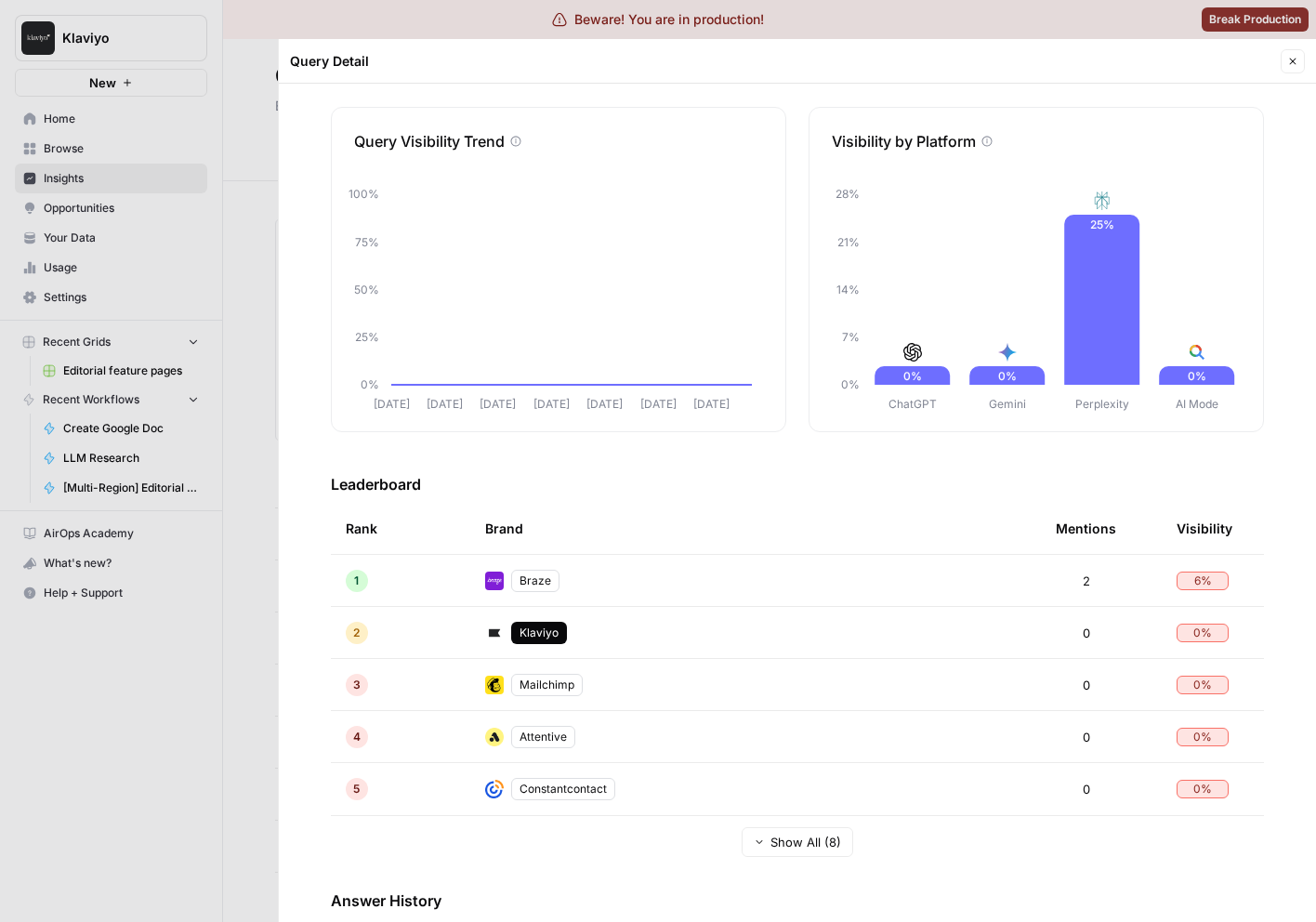
scroll to position [63, 0]
click at [808, 837] on span "Show All (8)" at bounding box center [805, 842] width 71 height 19
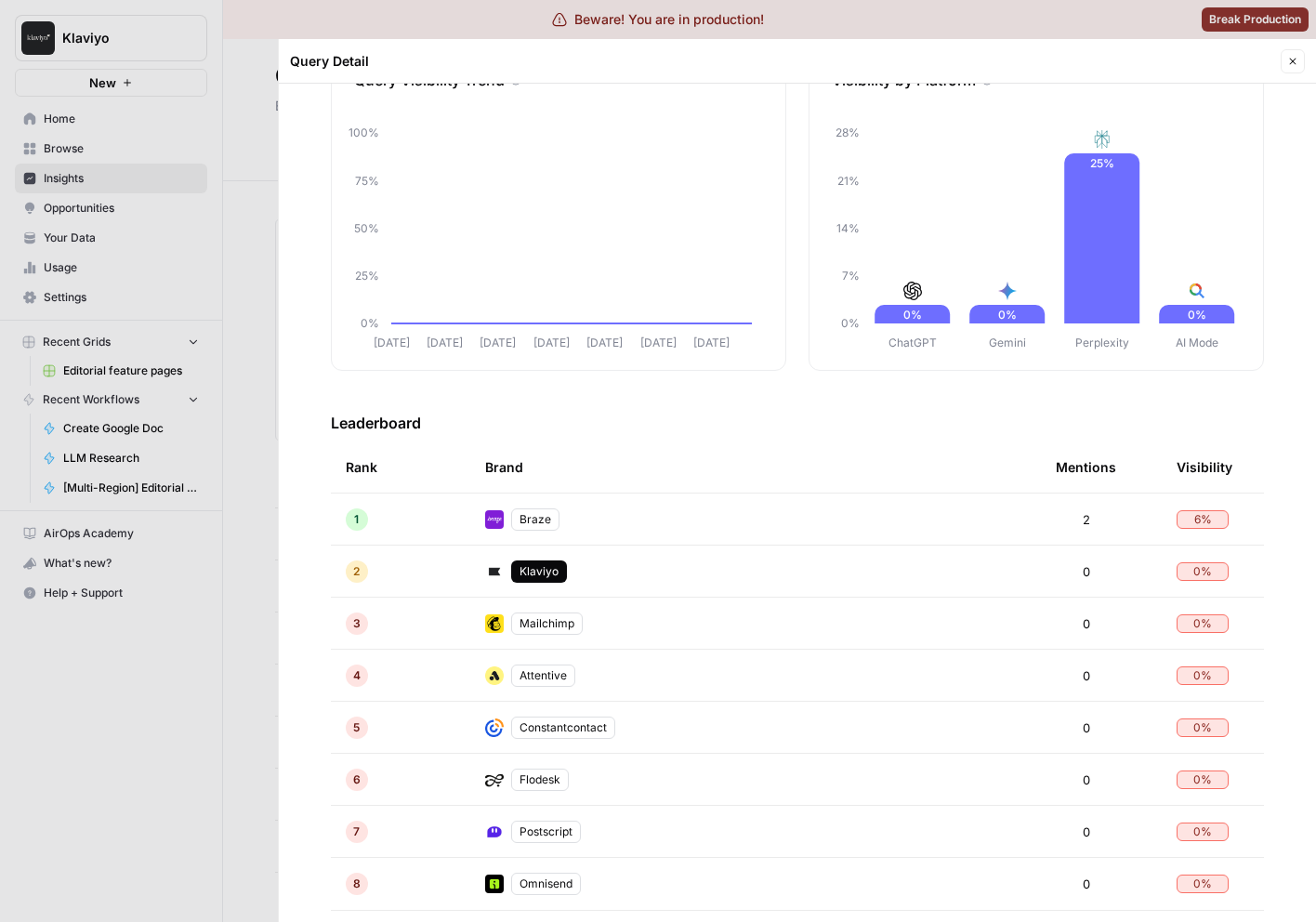
scroll to position [17, 0]
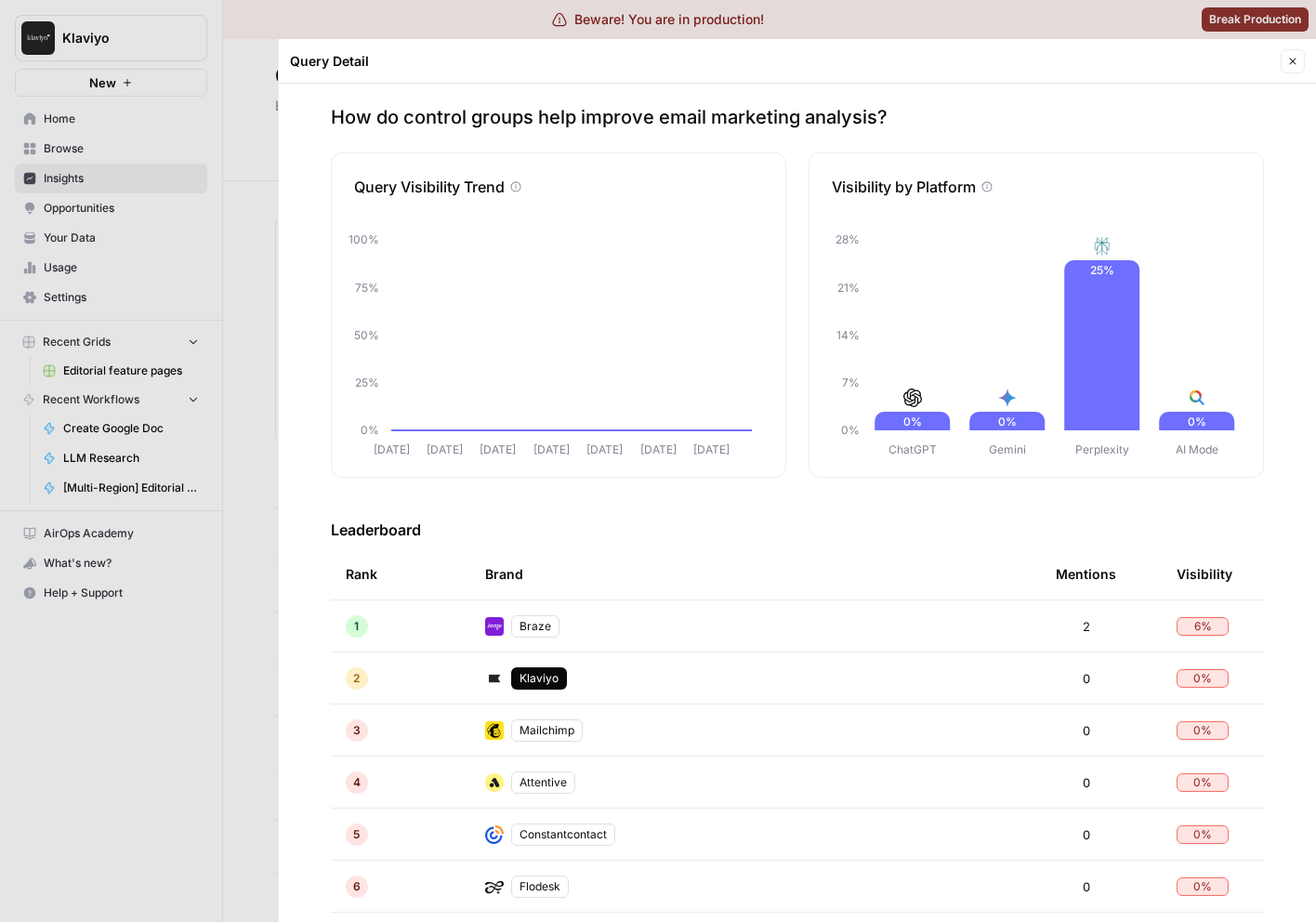
click at [1181, 56] on div "Query Detail" at bounding box center [782, 62] width 984 height 19
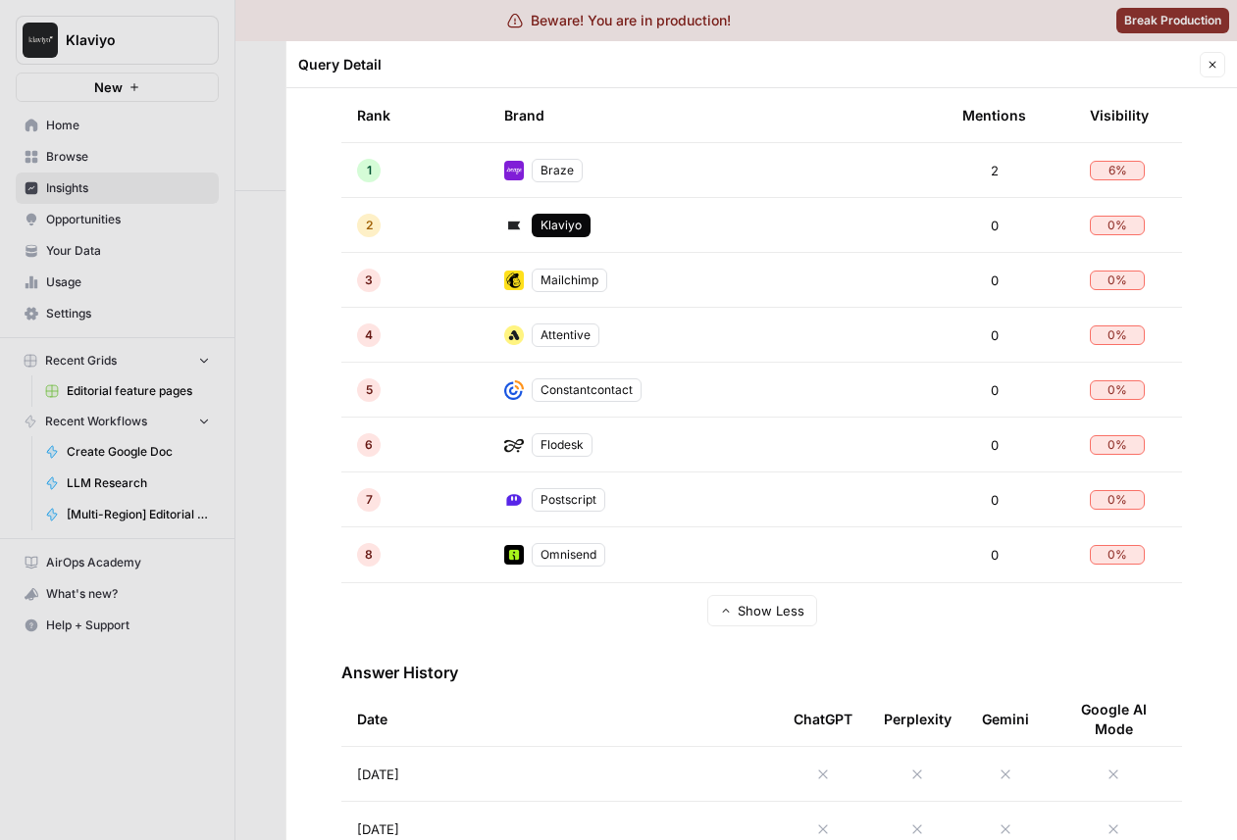
scroll to position [940, 0]
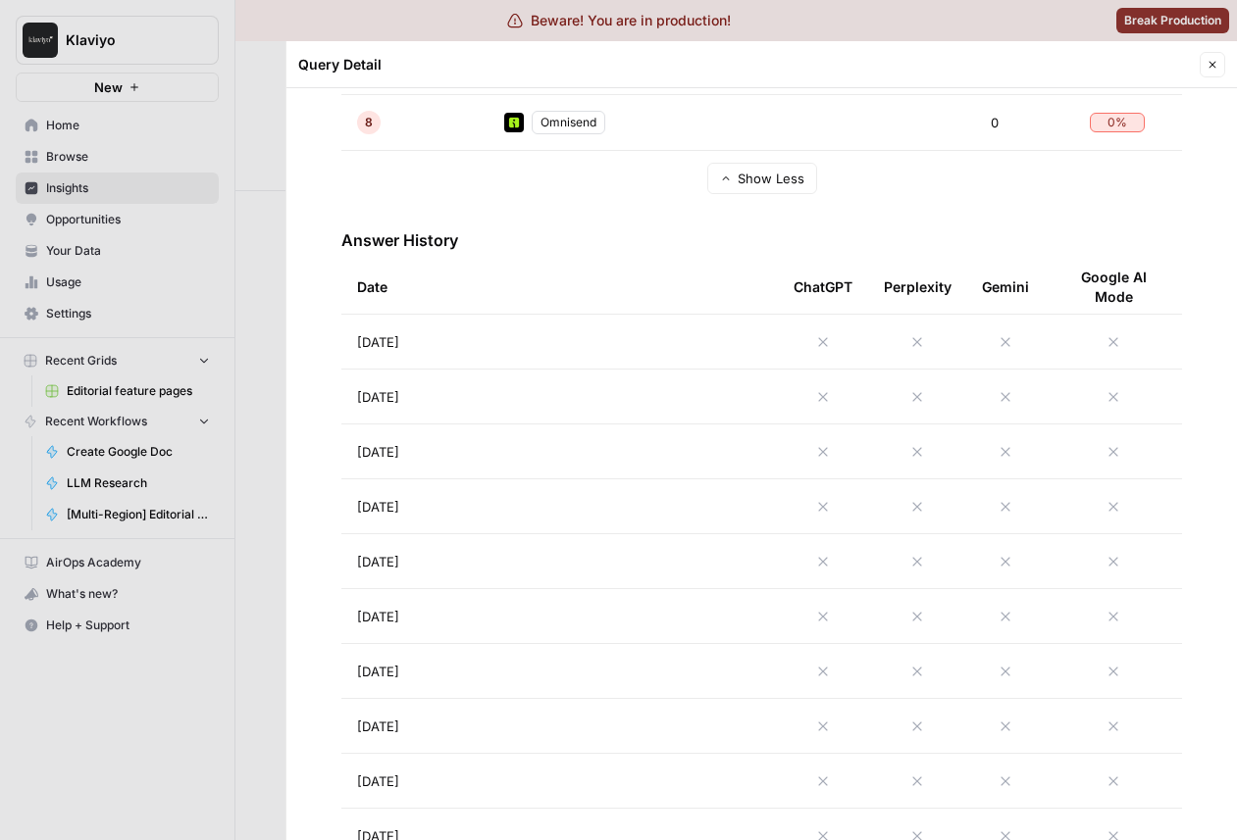
click at [328, 216] on div "How do control groups help improve email marketing analysis? Query Visibility T…" at bounding box center [761, 464] width 950 height 752
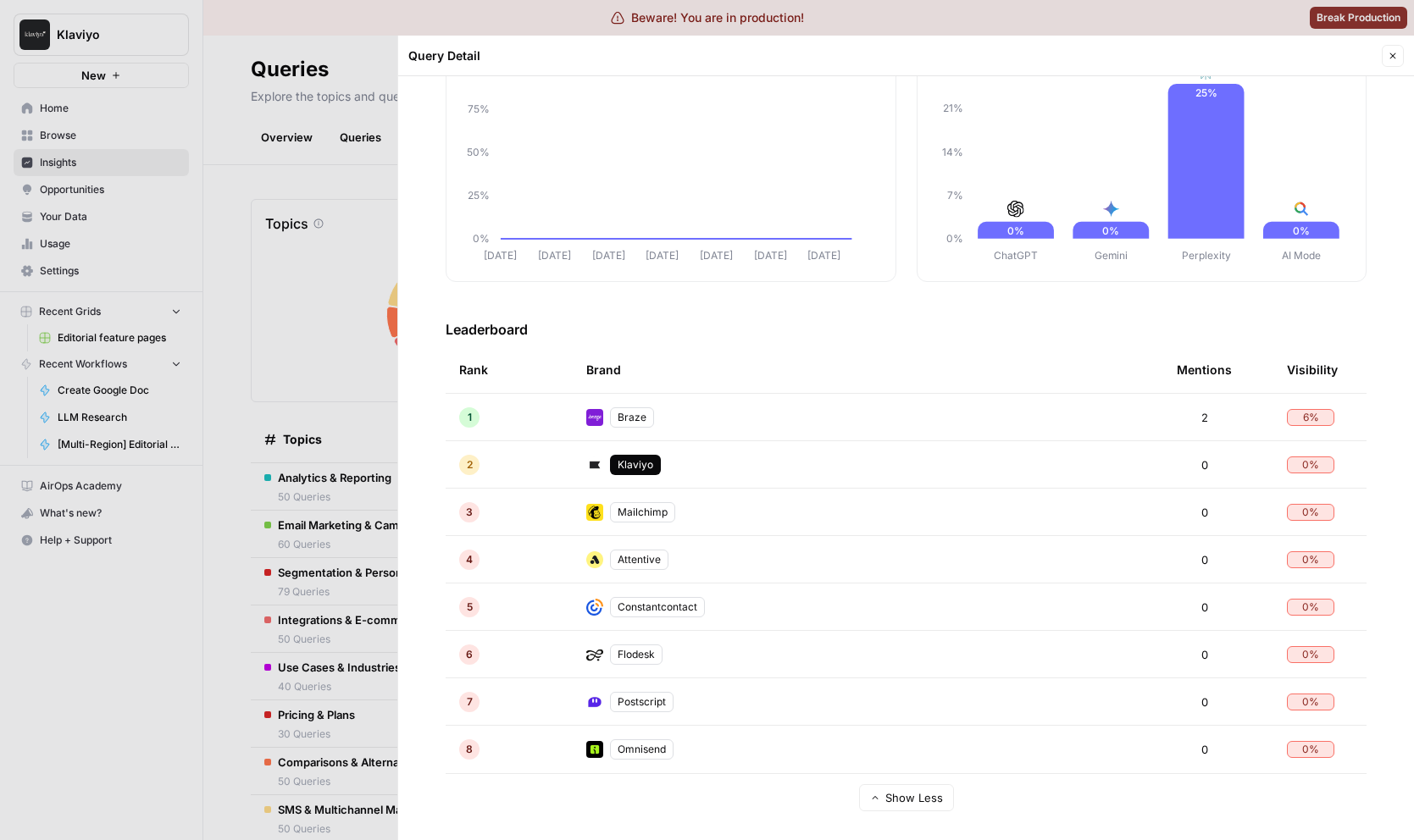
scroll to position [0, 0]
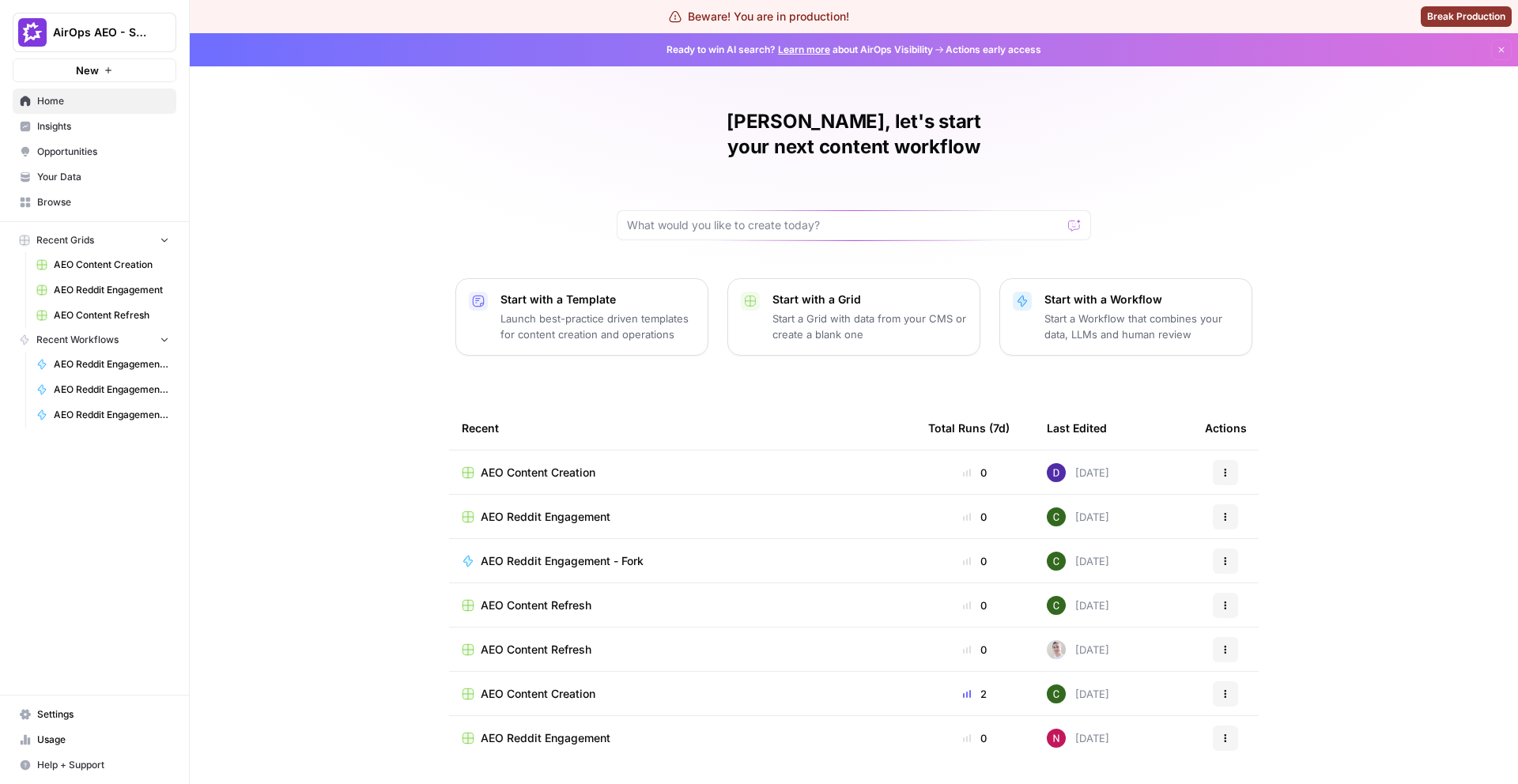
click at [130, 152] on span "Opportunities" at bounding box center [103, 151] width 132 height 15
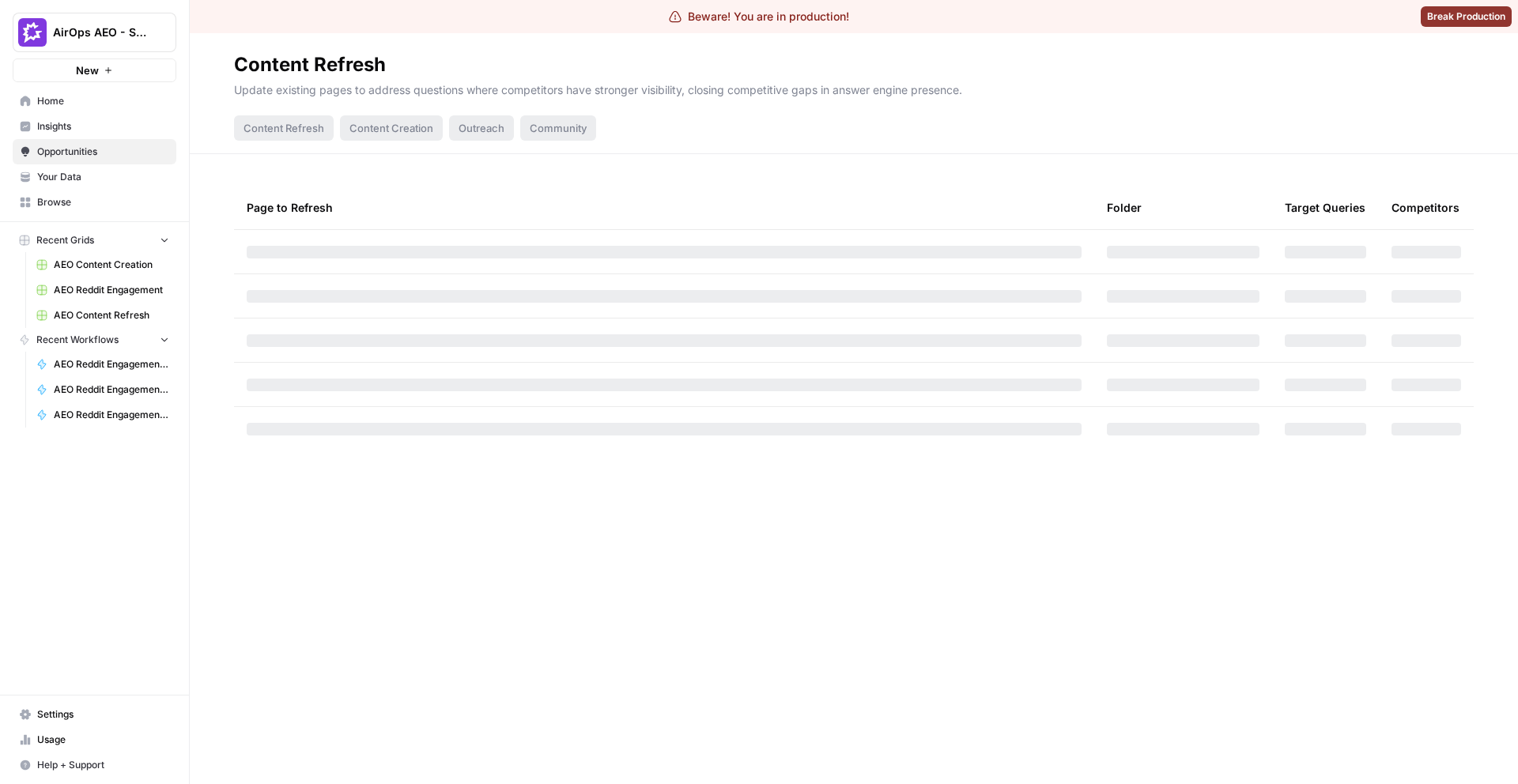
click at [103, 138] on link "Insights" at bounding box center [94, 126] width 164 height 25
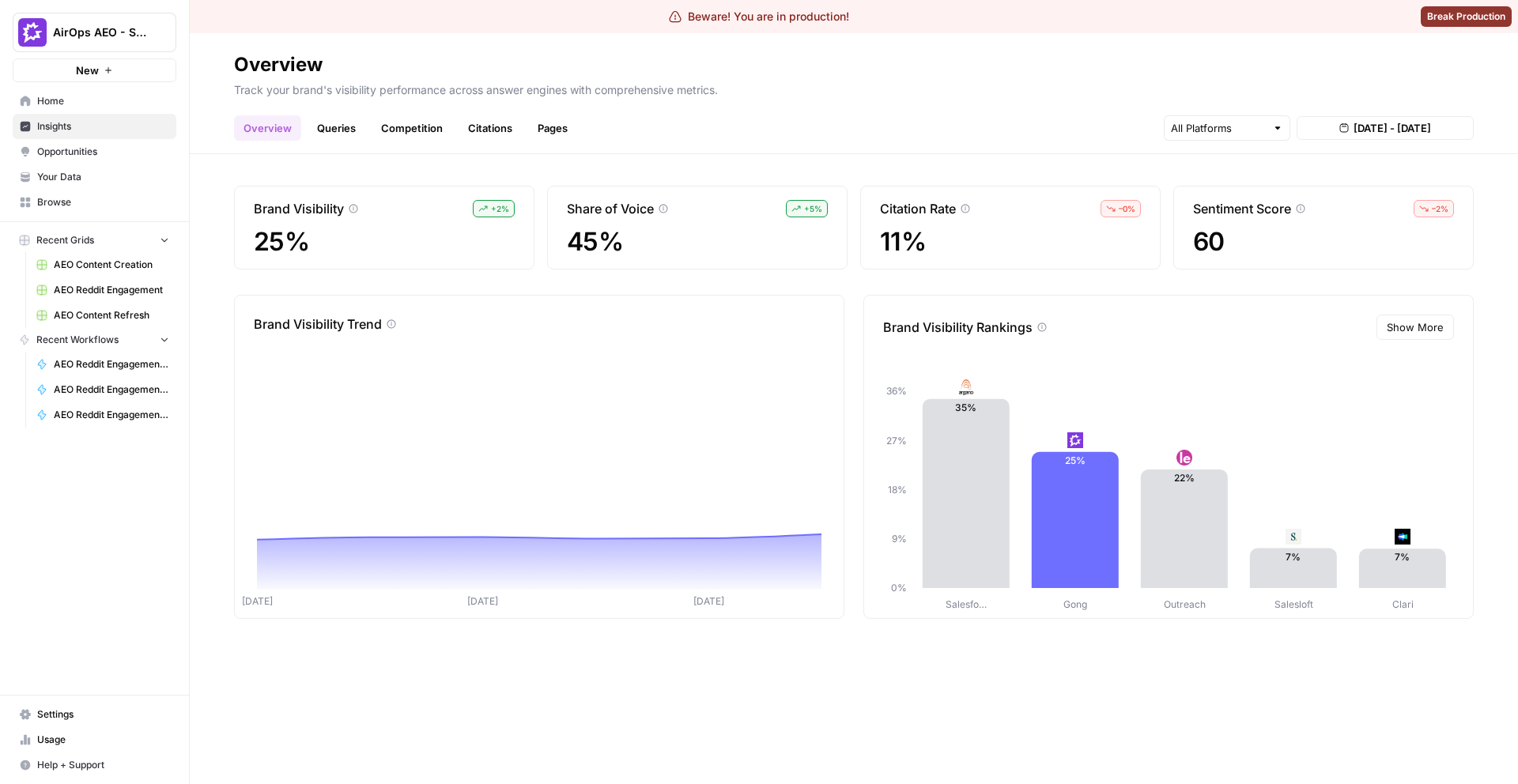
click at [334, 129] on link "Queries" at bounding box center [336, 127] width 58 height 25
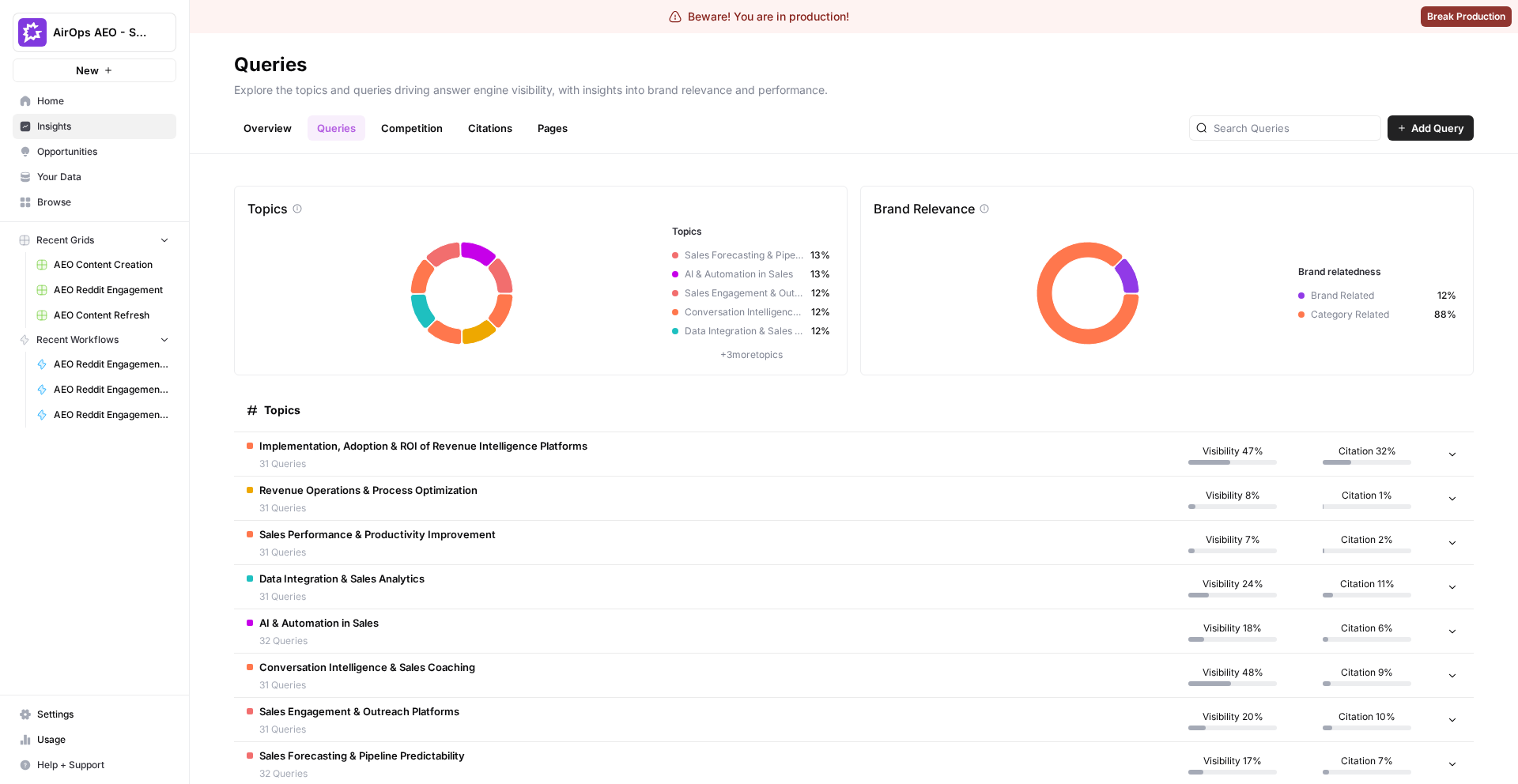
click at [343, 458] on span "31 Queries" at bounding box center [423, 464] width 328 height 15
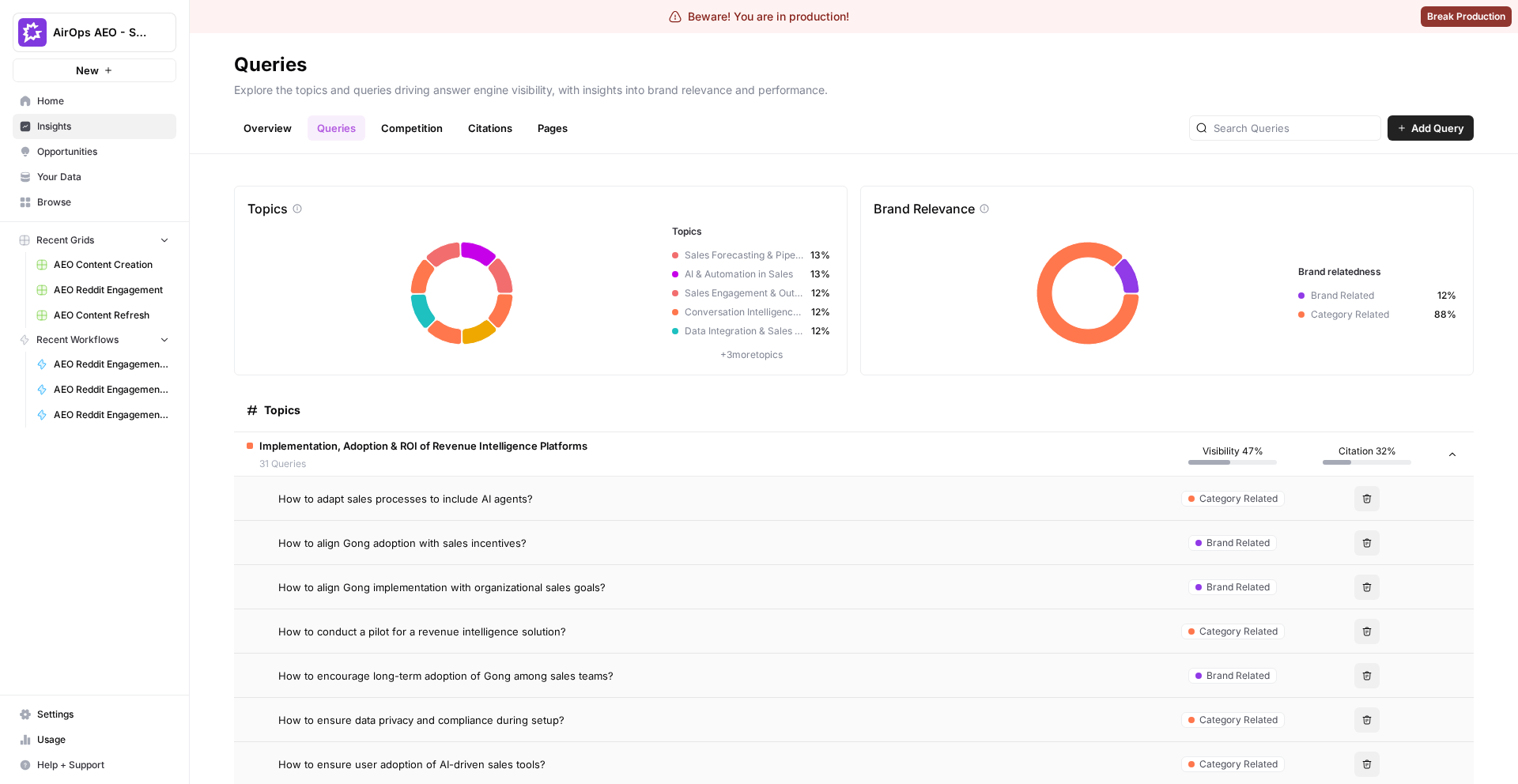
click at [370, 505] on span "How to adapt sales processes to include AI agents?" at bounding box center [405, 499] width 255 height 16
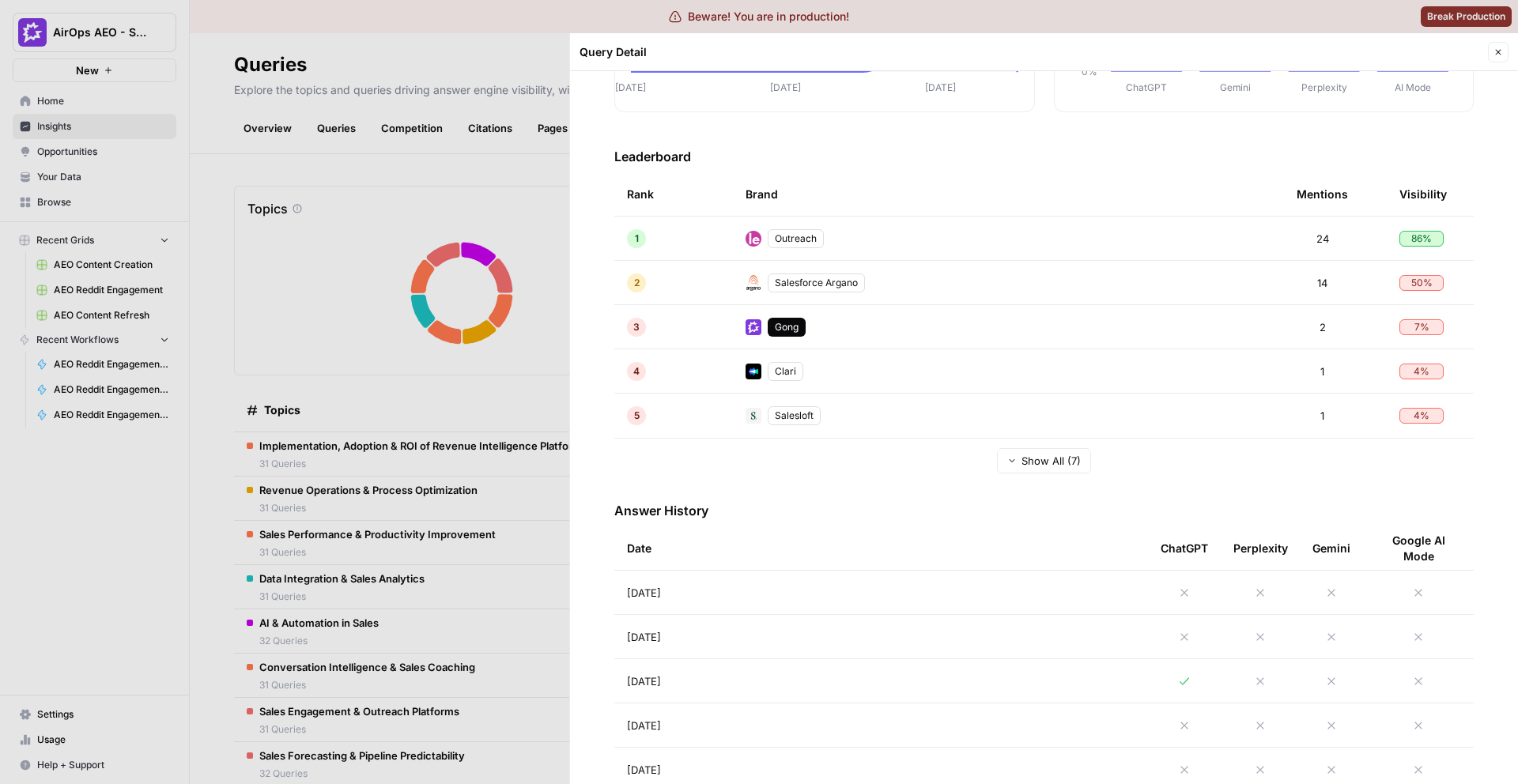
scroll to position [247, 0]
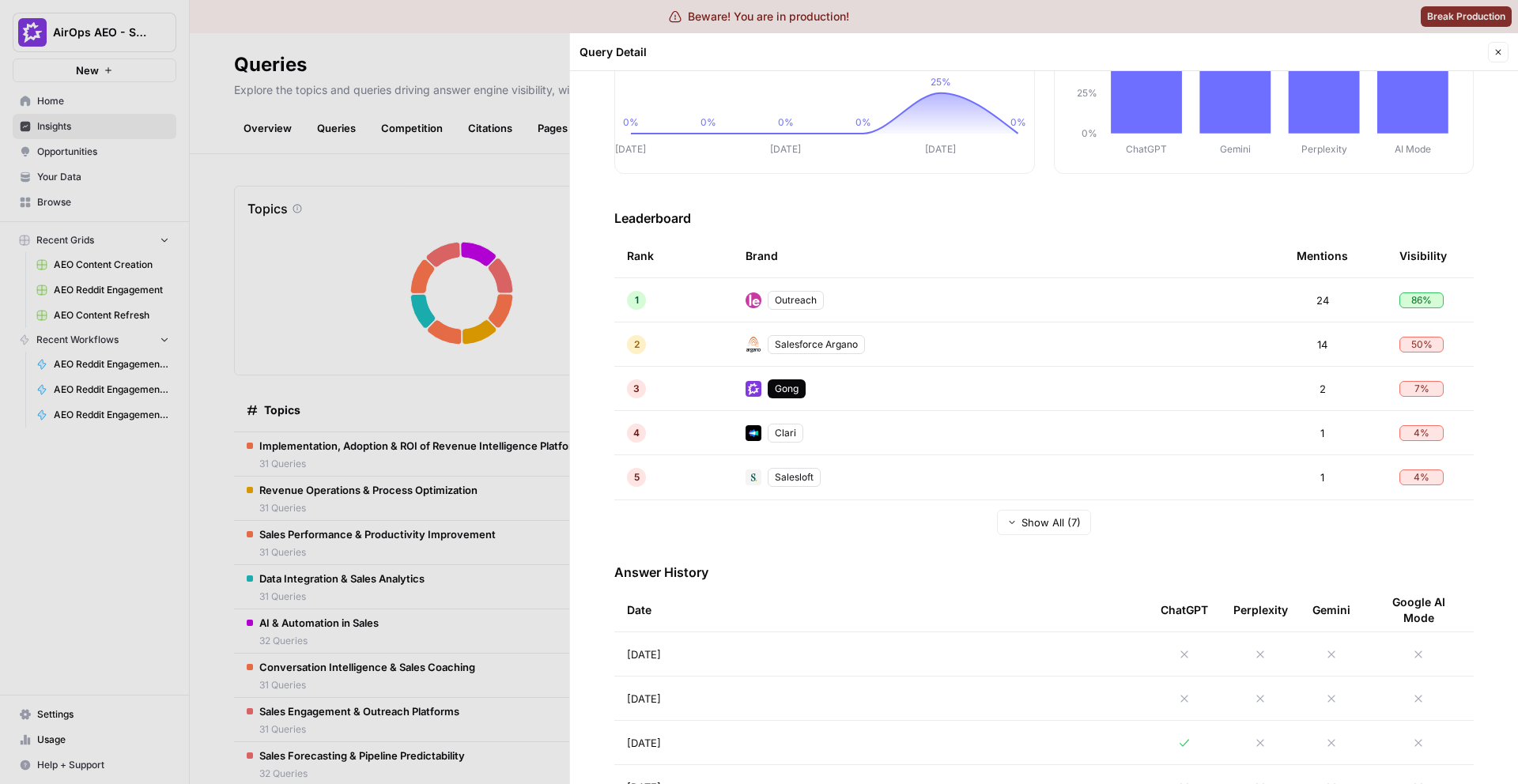
click at [1045, 528] on span "Show All (7)" at bounding box center [1051, 522] width 60 height 16
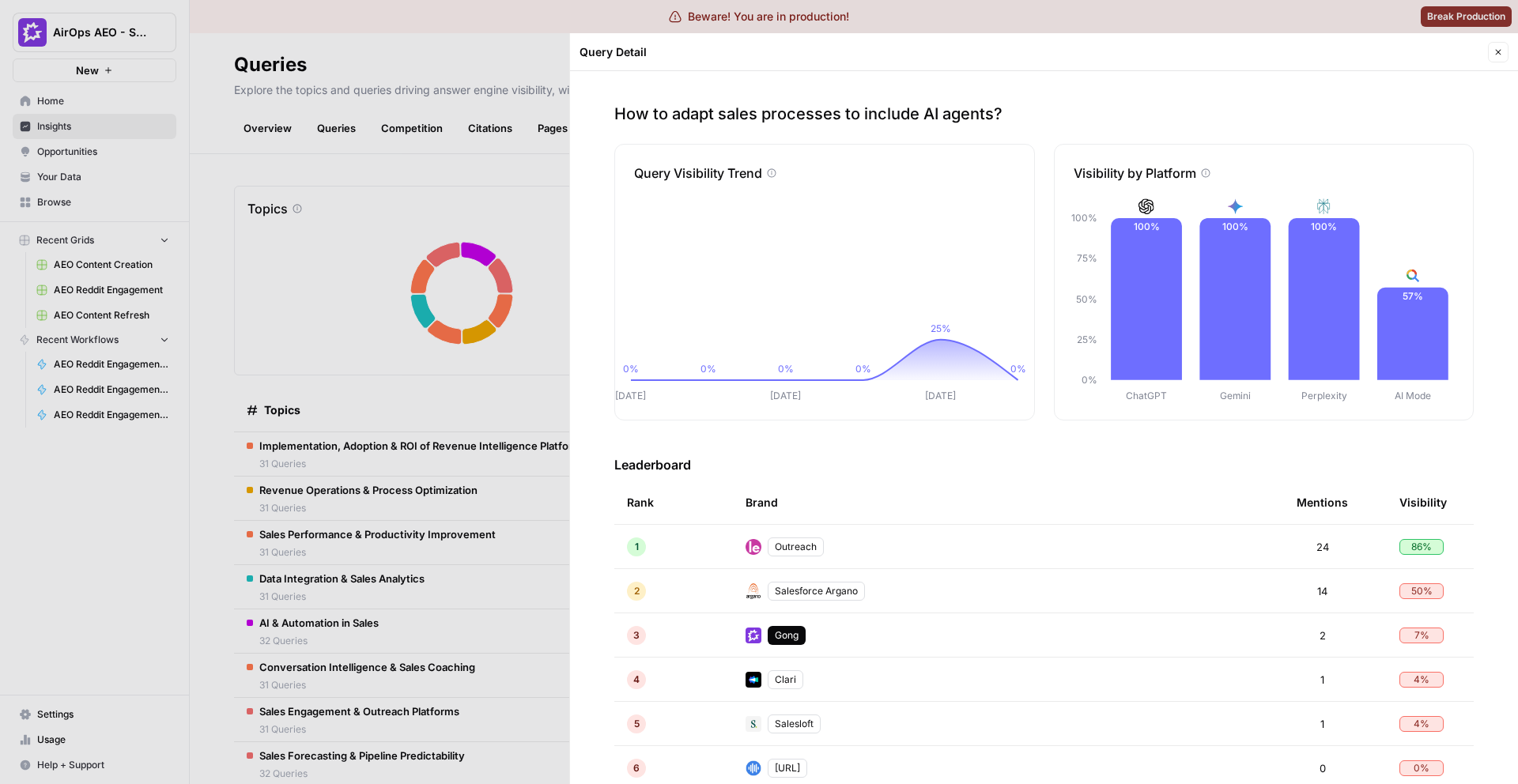
scroll to position [702, 0]
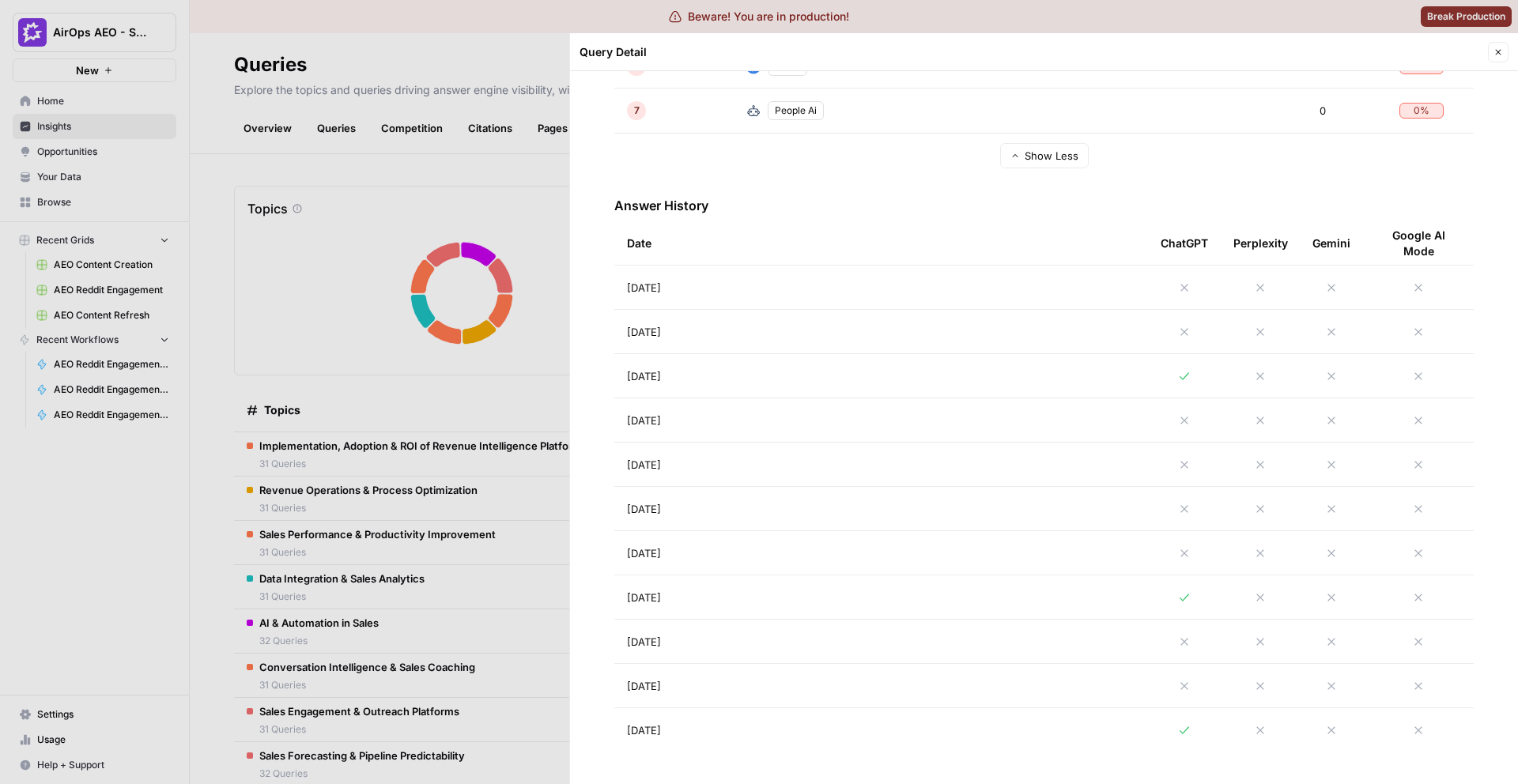
click at [767, 733] on td "[DATE]" at bounding box center [881, 730] width 534 height 44
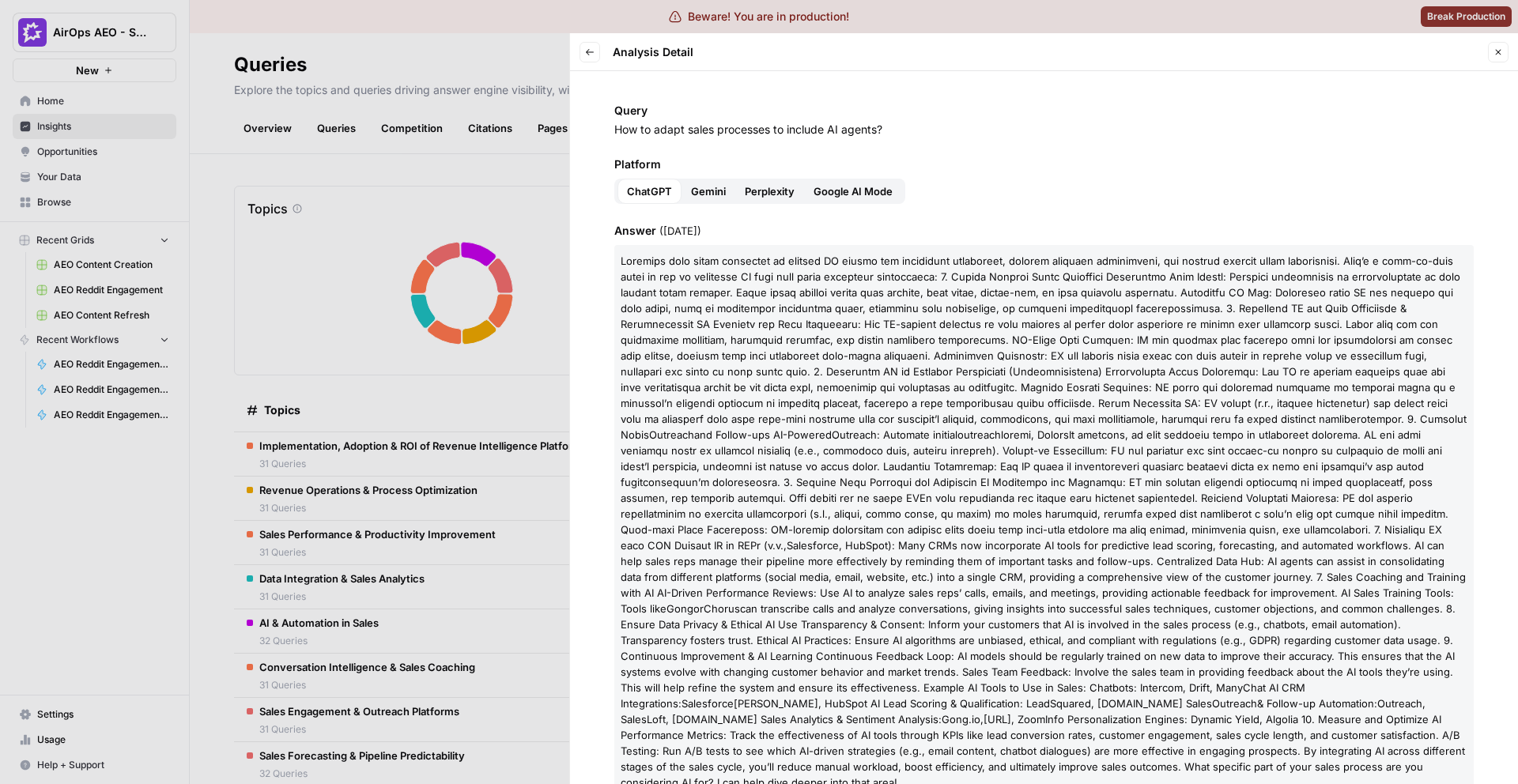
click at [850, 185] on span "Google AI Mode" at bounding box center [853, 192] width 79 height 16
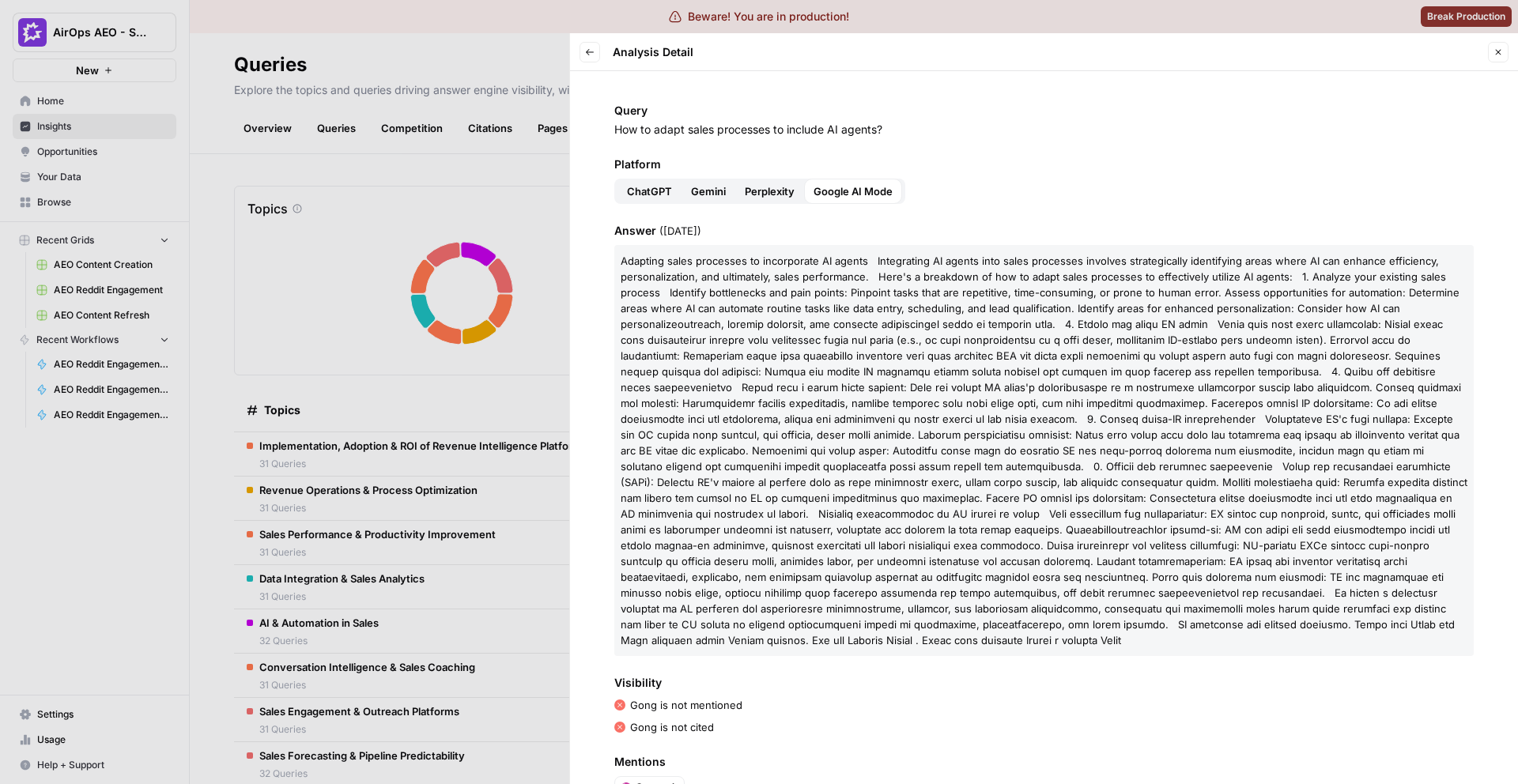
click at [771, 199] on button "Perplexity" at bounding box center [769, 191] width 69 height 25
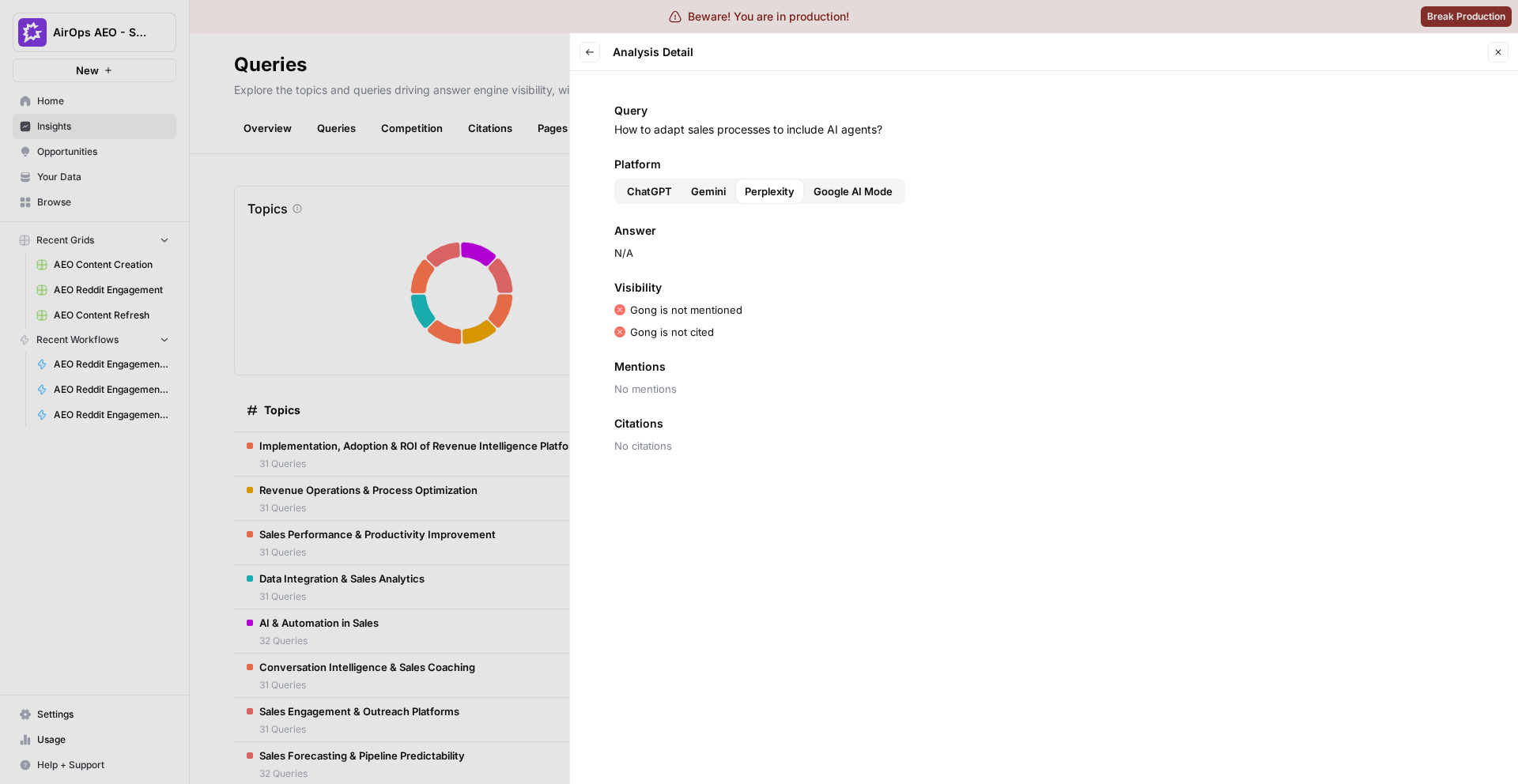
click at [835, 192] on span "Google AI Mode" at bounding box center [853, 192] width 79 height 16
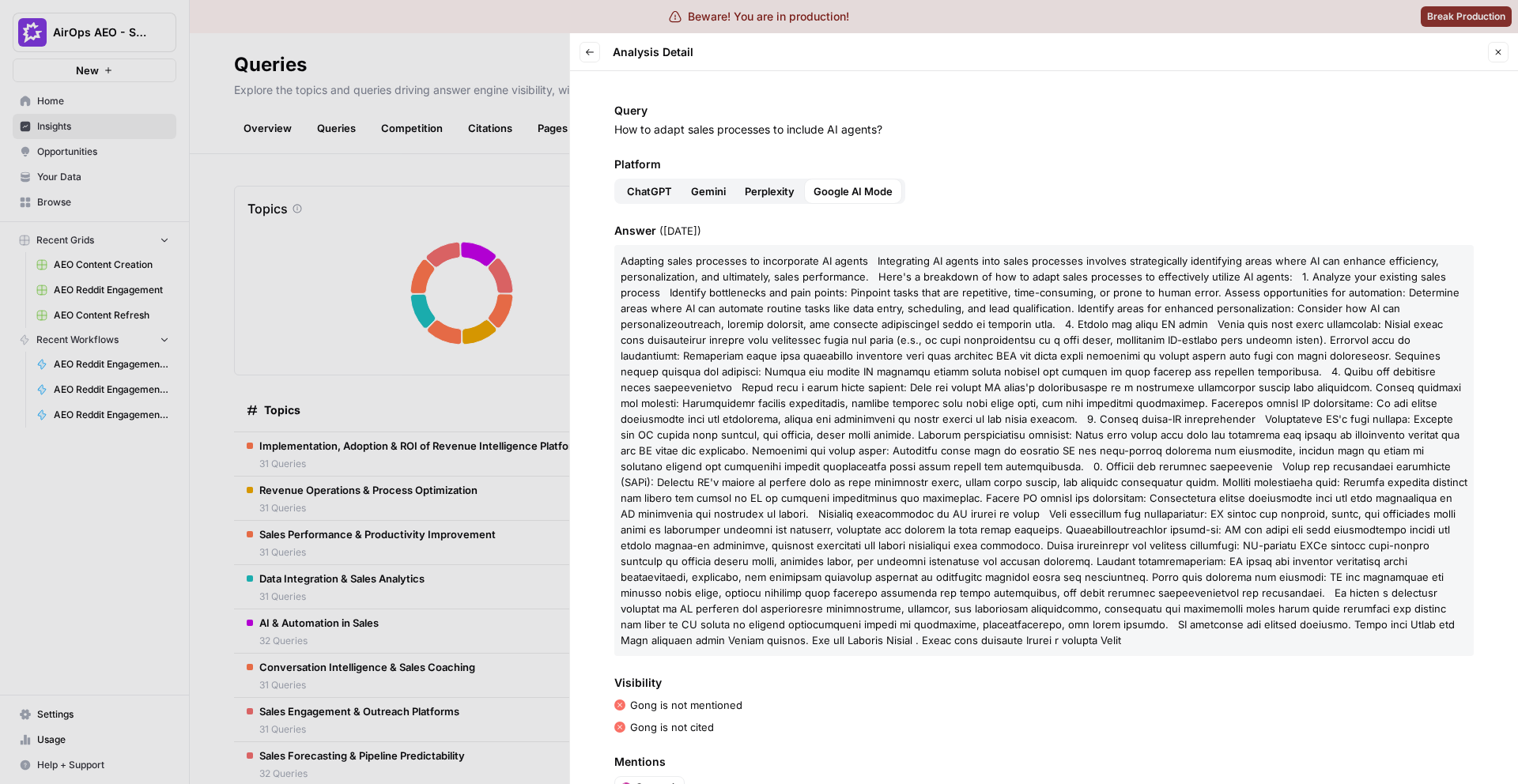
click at [493, 461] on div at bounding box center [759, 392] width 1518 height 784
